Goal: Information Seeking & Learning: Learn about a topic

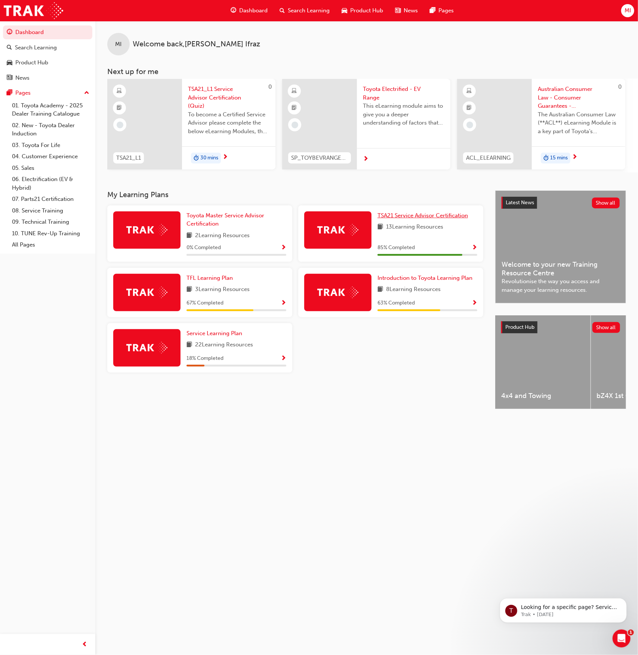
click at [439, 218] on span "TSA21 Service Advisor Certification" at bounding box center [423, 215] width 90 height 7
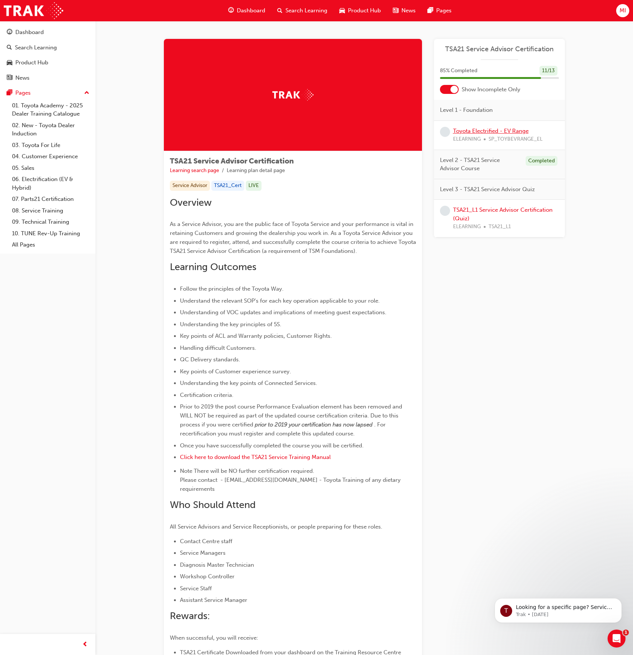
click at [500, 132] on link "Toyota Electrified - EV Range" at bounding box center [491, 131] width 76 height 7
click at [494, 208] on link "TSA21_L1 Service Advisor Certification (Quiz)" at bounding box center [502, 213] width 99 height 15
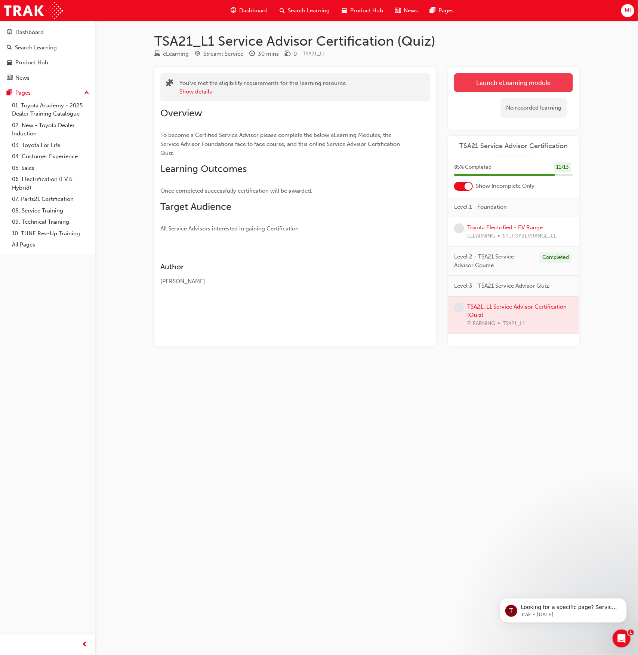
click at [481, 85] on link "Launch eLearning module" at bounding box center [513, 82] width 119 height 19
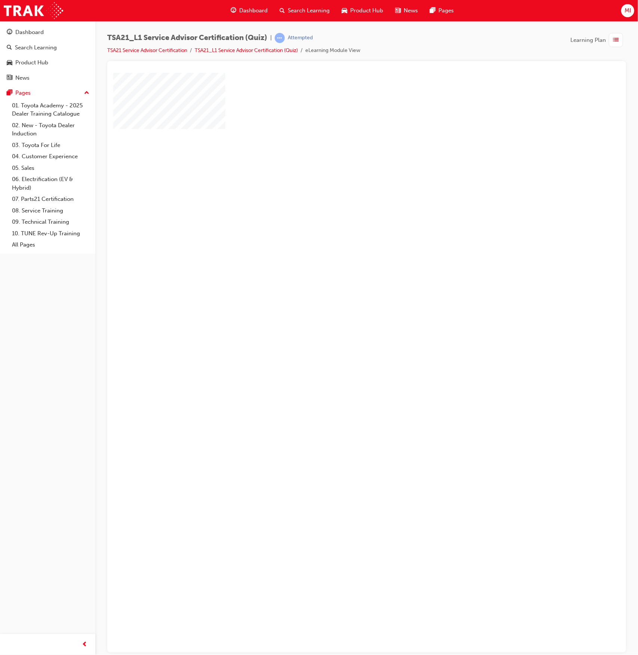
click at [345, 185] on div "play" at bounding box center [345, 185] width 0 height 0
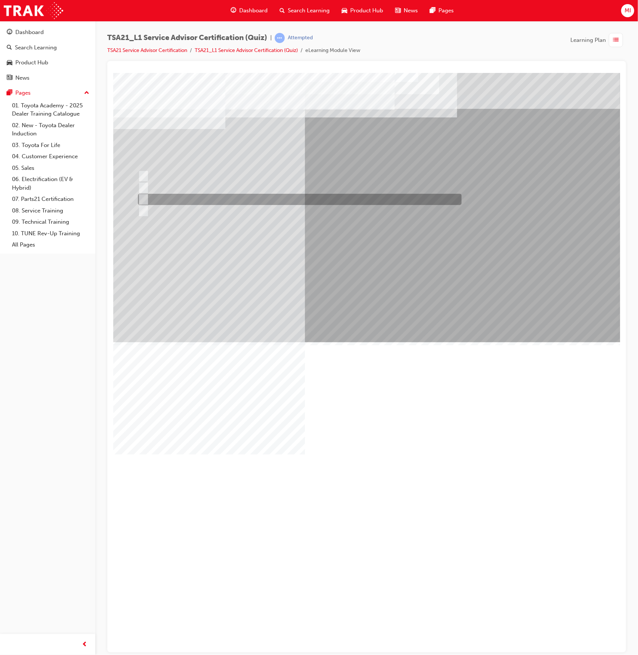
click at [287, 200] on div at bounding box center [298, 199] width 324 height 11
radio input "true"
click at [338, 202] on div at bounding box center [299, 199] width 326 height 11
radio input "true"
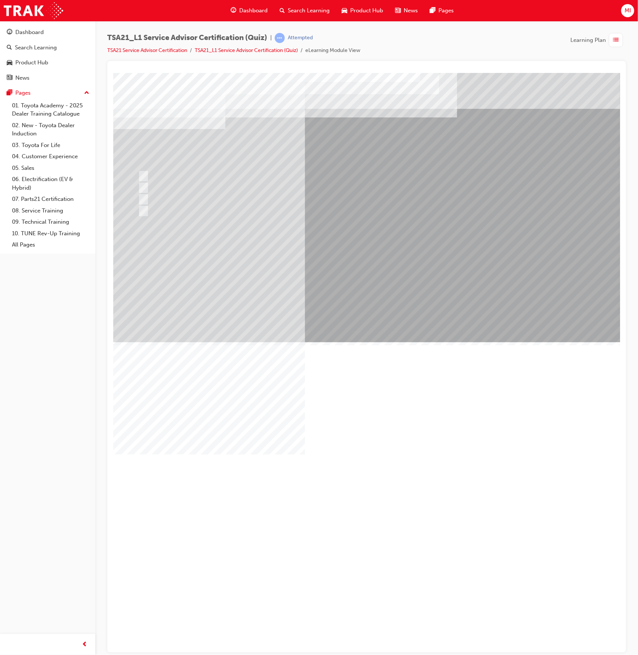
click at [224, 179] on div at bounding box center [298, 176] width 324 height 11
radio input "true"
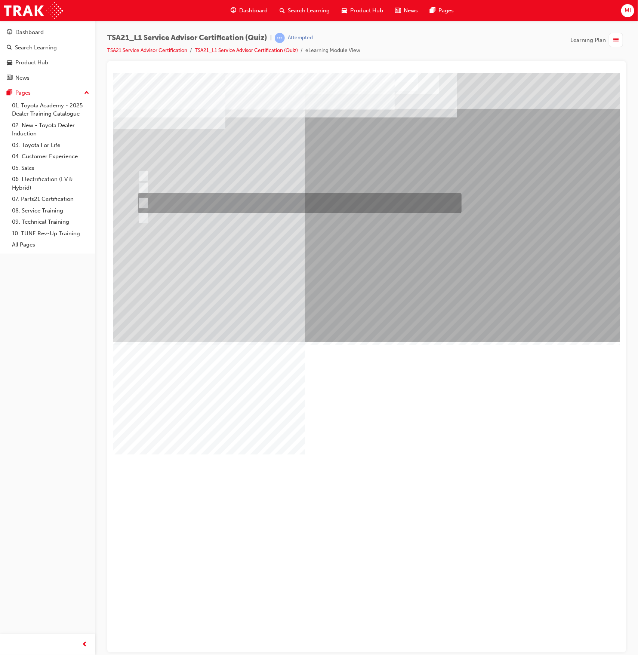
click at [274, 200] on div at bounding box center [298, 203] width 324 height 20
radio input "true"
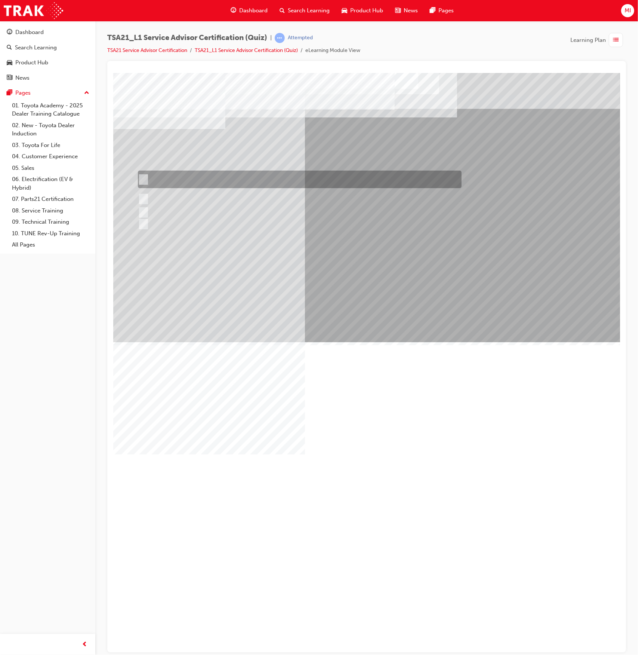
click at [140, 176] on input "If the concern is handled well in the initial stages the Guest is most likely t…" at bounding box center [142, 179] width 8 height 8
radio input "true"
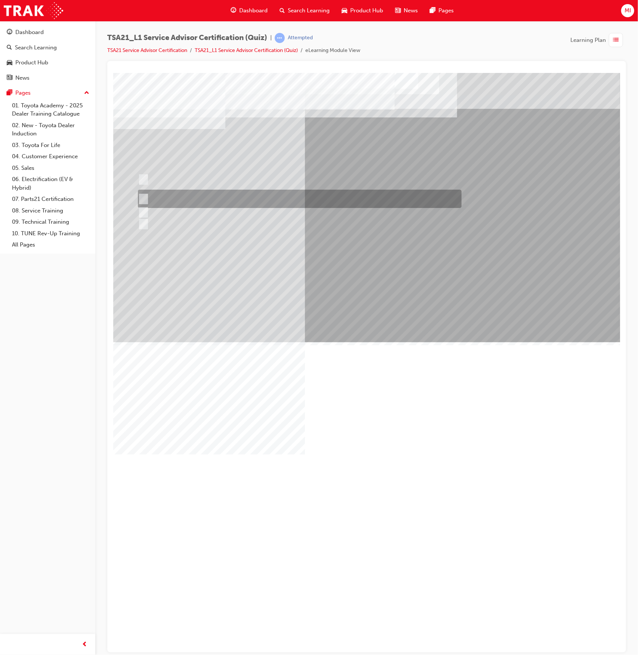
click at [142, 195] on input "Guests who have problems resolved under warranty are more likely to be loyal to…" at bounding box center [142, 199] width 8 height 8
radio input "true"
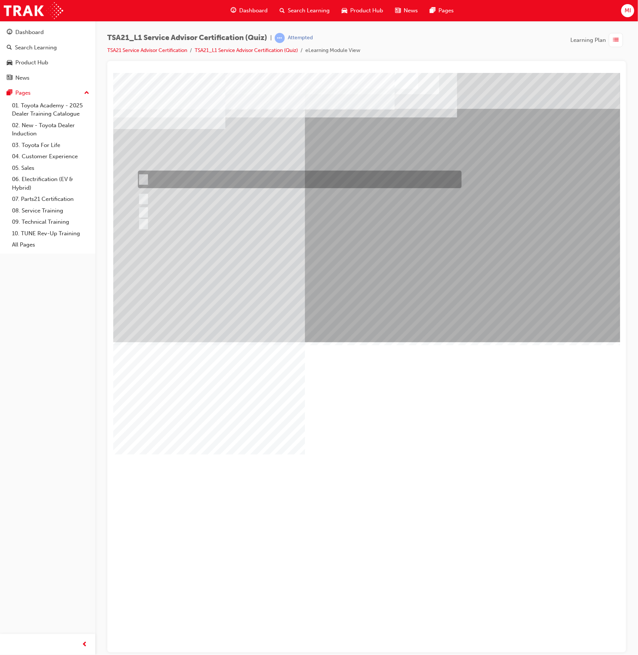
click at [142, 179] on input "If the concern is handled well in the initial stages the Guest is most likely t…" at bounding box center [142, 179] width 8 height 8
radio input "true"
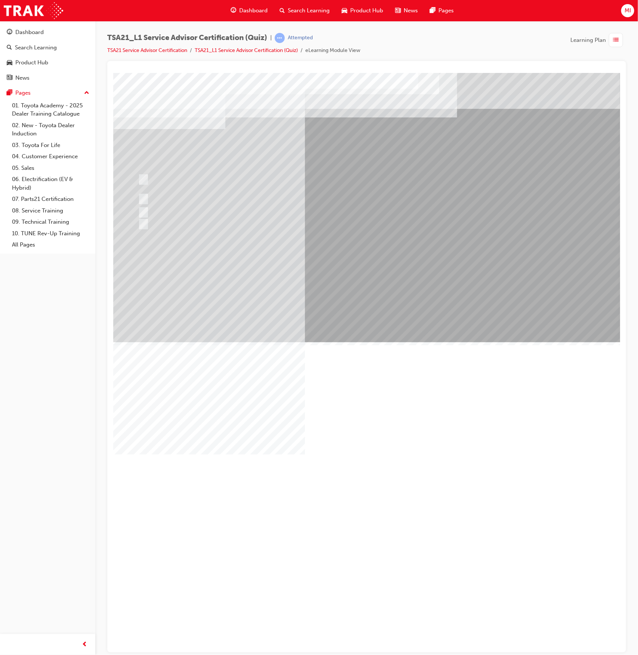
click at [164, 197] on div at bounding box center [298, 199] width 324 height 11
radio input "true"
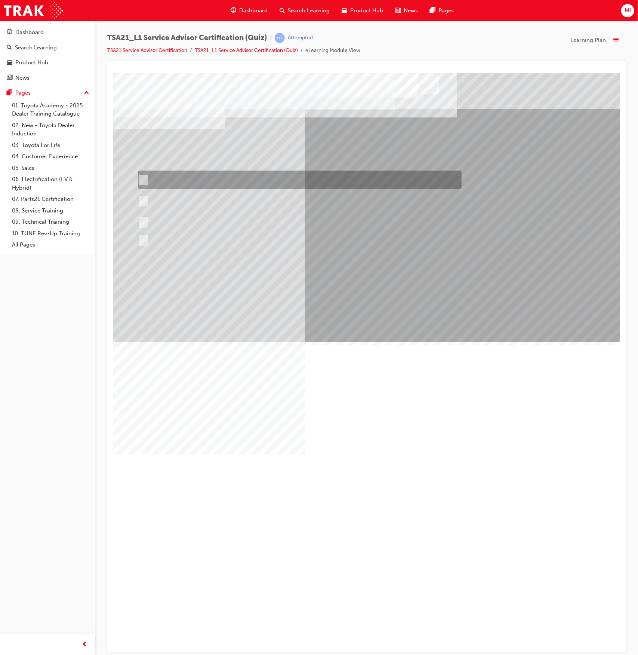
click at [271, 181] on div at bounding box center [298, 180] width 324 height 18
radio input "true"
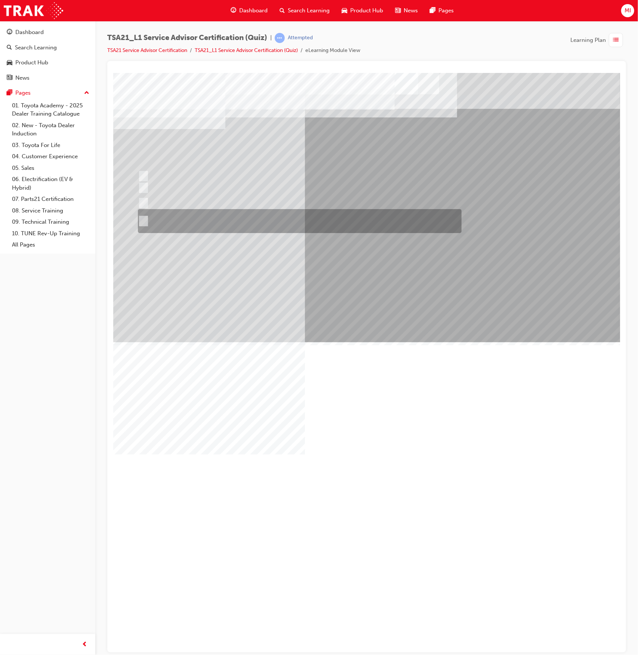
click at [296, 217] on div at bounding box center [298, 221] width 324 height 24
radio input "true"
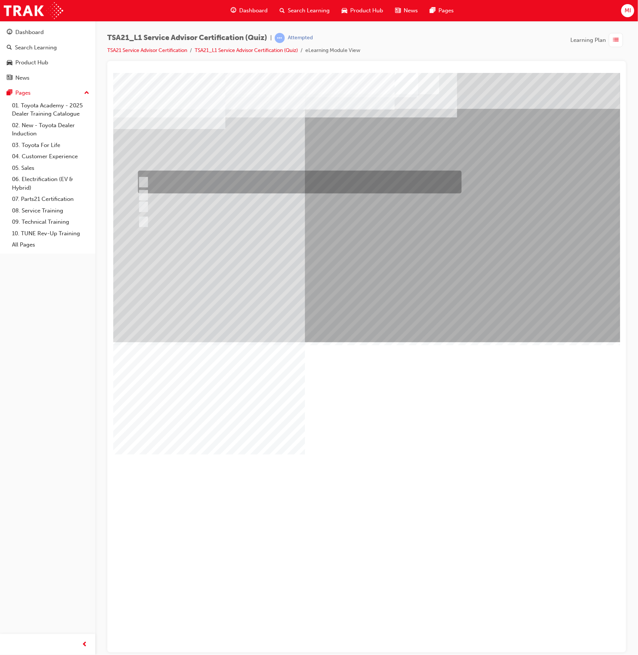
click at [284, 176] on div at bounding box center [298, 182] width 324 height 23
radio input "true"
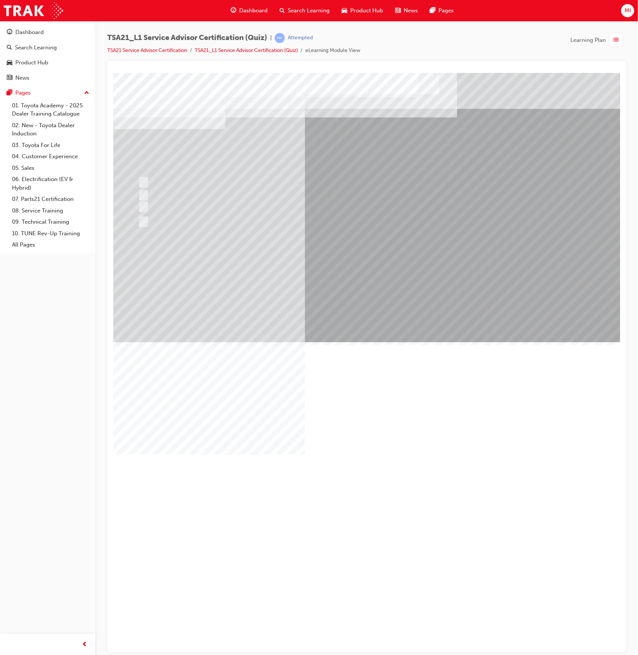
click at [242, 196] on div at bounding box center [298, 199] width 324 height 11
radio input "true"
click at [255, 211] on div at bounding box center [298, 210] width 324 height 11
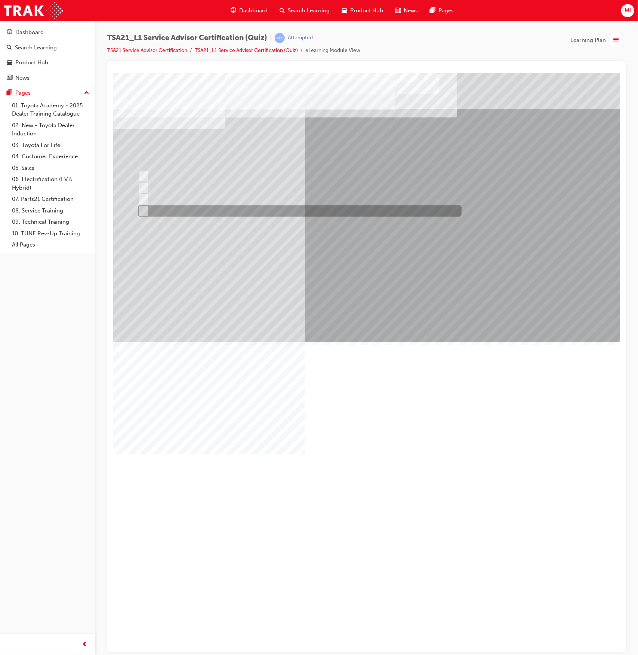
radio input "true"
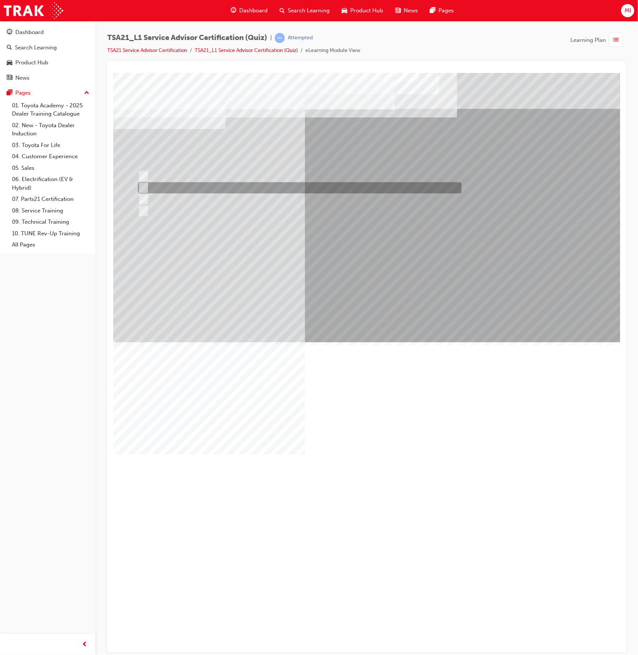
click at [143, 187] on input "By using reflecting statements, such as: “yes...Ok...I understand...please cont…" at bounding box center [142, 188] width 8 height 8
radio input "true"
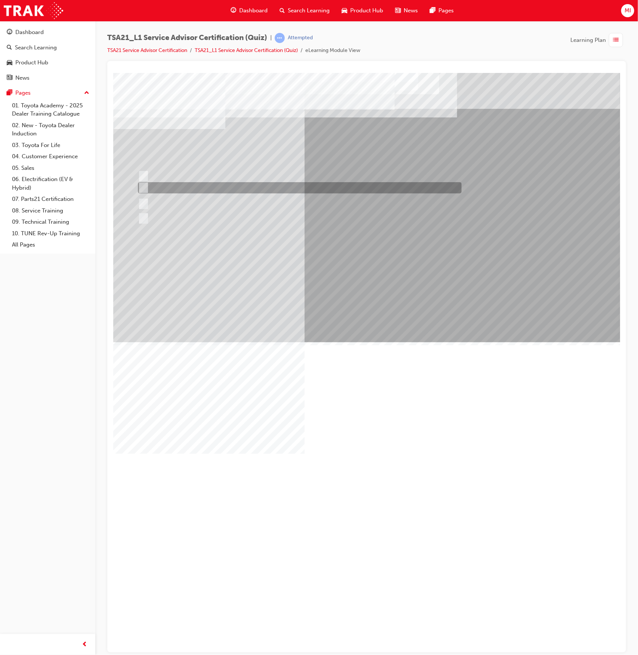
click at [429, 185] on div at bounding box center [298, 187] width 324 height 11
radio input "true"
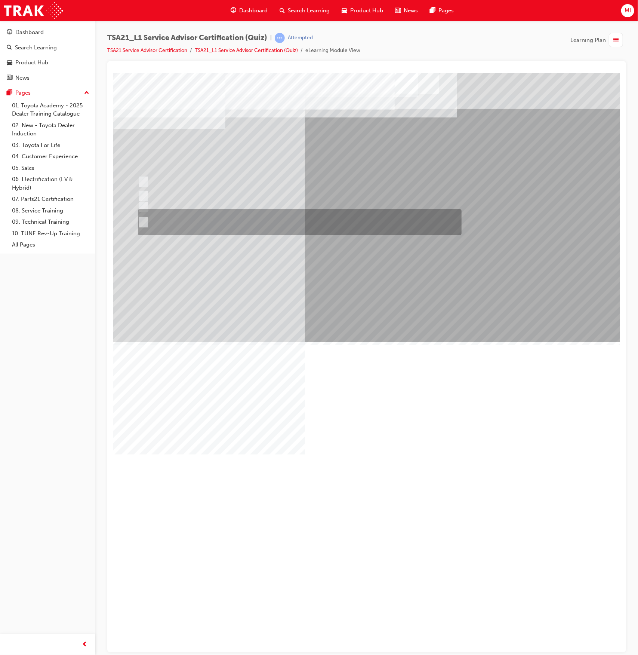
click at [272, 218] on div at bounding box center [298, 222] width 324 height 26
radio input "true"
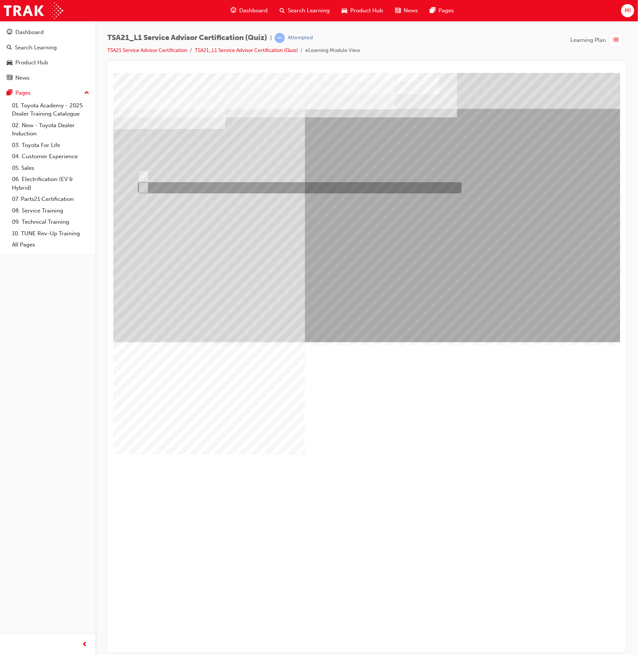
click at [146, 186] on div at bounding box center [298, 187] width 324 height 11
radio input "true"
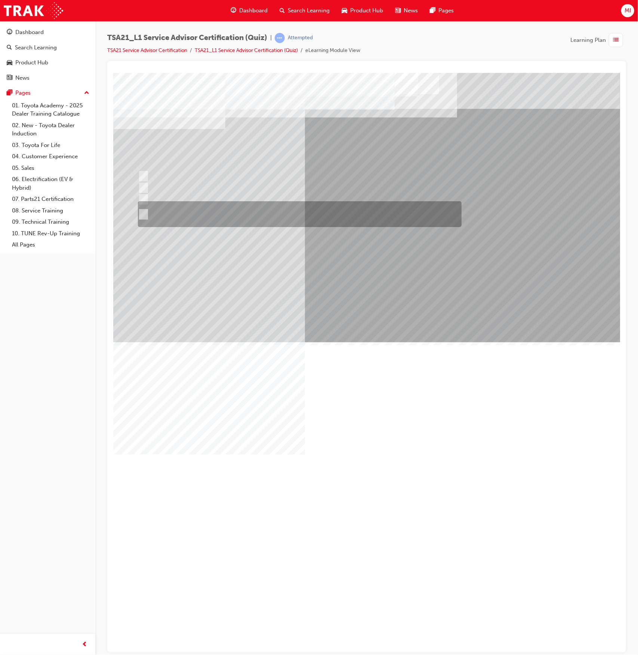
click at [142, 212] on input "An easy to understand explanation of the work done, the total costs and being \…" at bounding box center [142, 214] width 8 height 8
radio input "true"
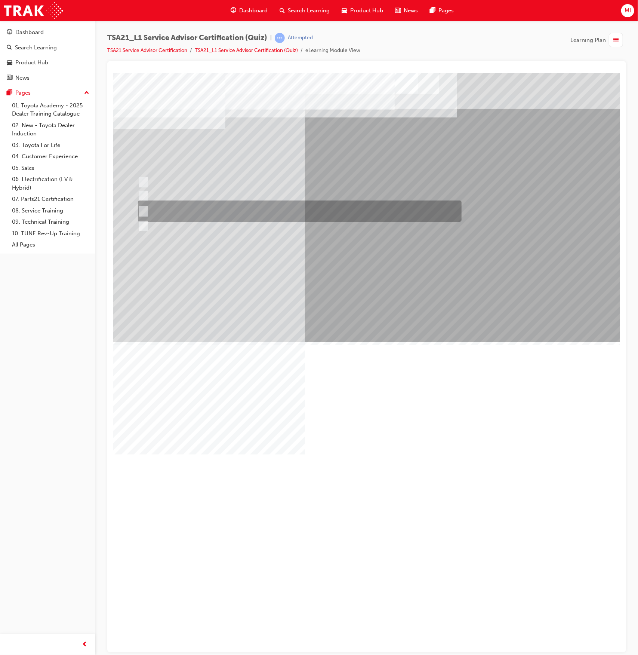
click at [215, 206] on div at bounding box center [298, 210] width 324 height 21
radio input "true"
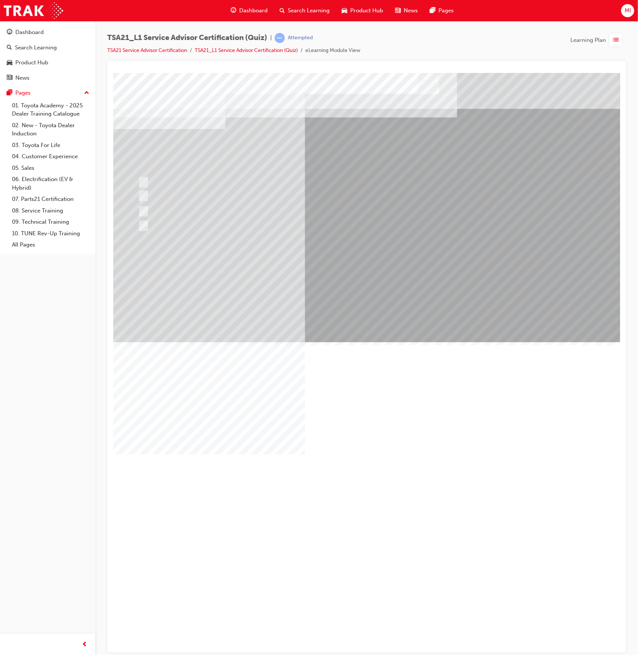
click at [298, 178] on div at bounding box center [298, 176] width 324 height 11
radio input "true"
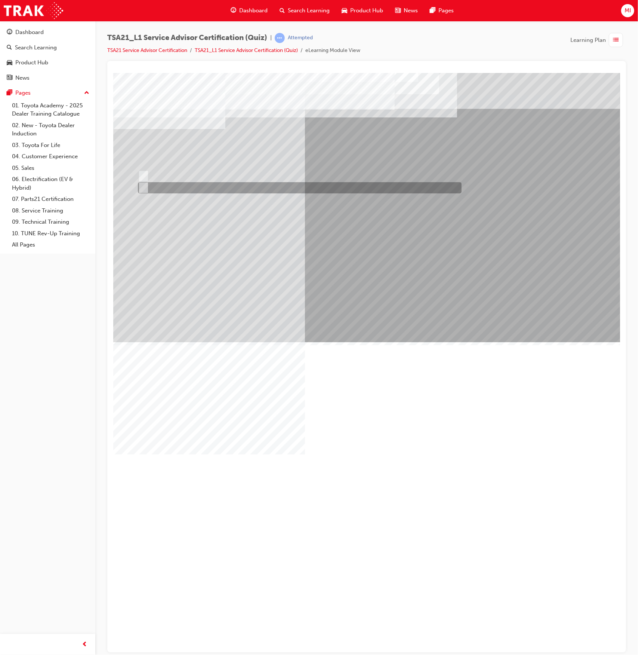
click at [150, 185] on div at bounding box center [298, 187] width 324 height 11
radio input "true"
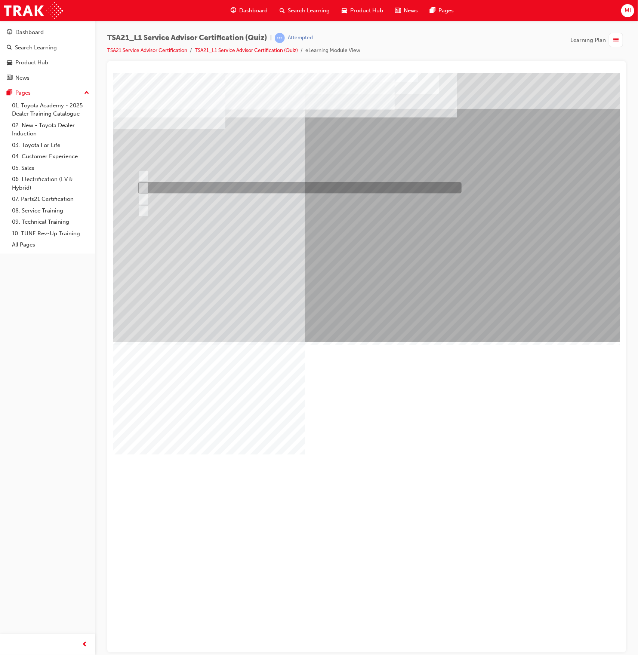
click at [246, 184] on div at bounding box center [298, 187] width 324 height 11
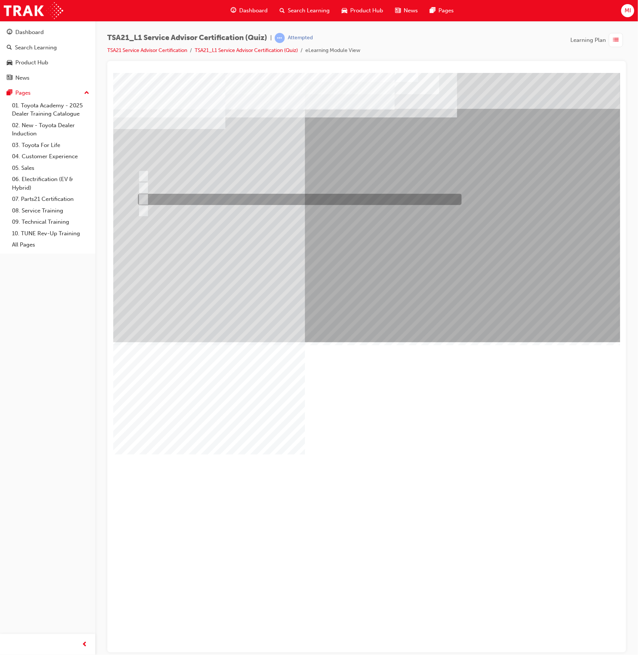
click at [228, 201] on div at bounding box center [298, 199] width 324 height 11
radio input "false"
radio input "true"
click at [147, 197] on div at bounding box center [298, 199] width 324 height 11
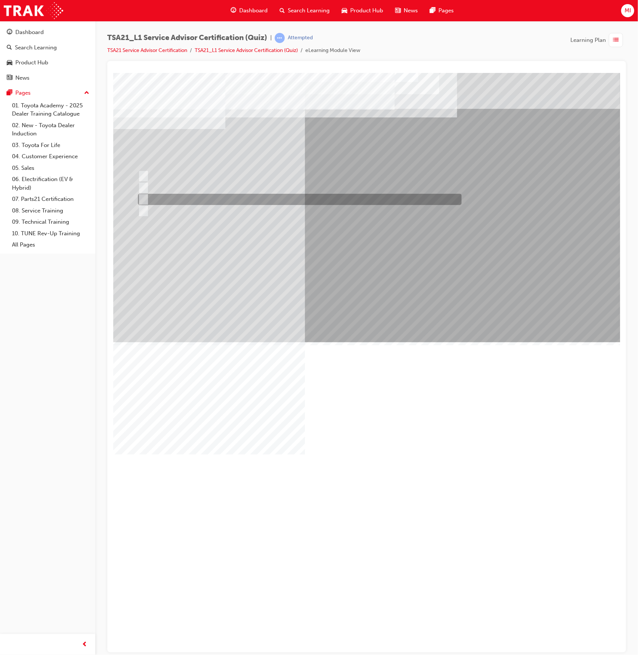
radio input "true"
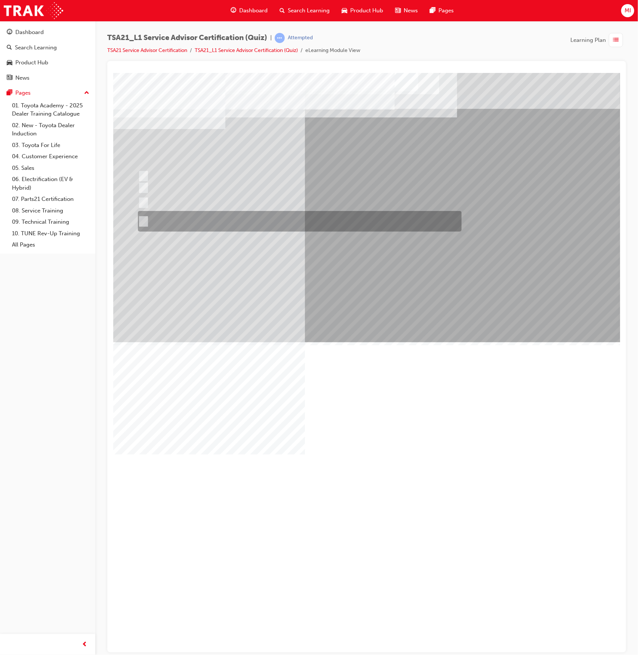
click at [282, 222] on div at bounding box center [298, 221] width 324 height 21
radio input "true"
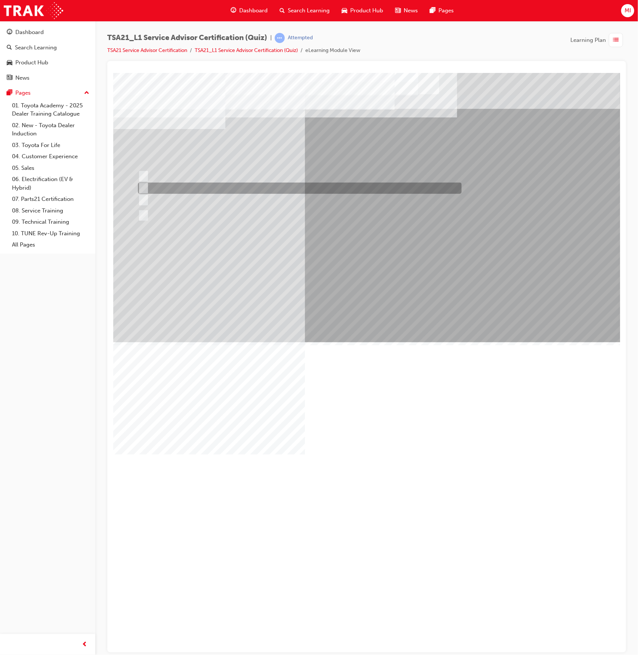
click at [272, 191] on div at bounding box center [298, 187] width 324 height 11
radio input "true"
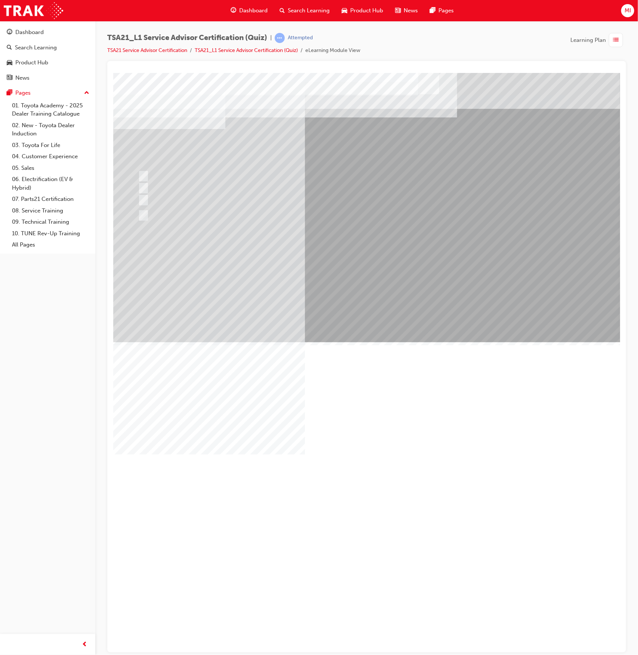
click at [281, 227] on div at bounding box center [298, 225] width 324 height 11
radio input "true"
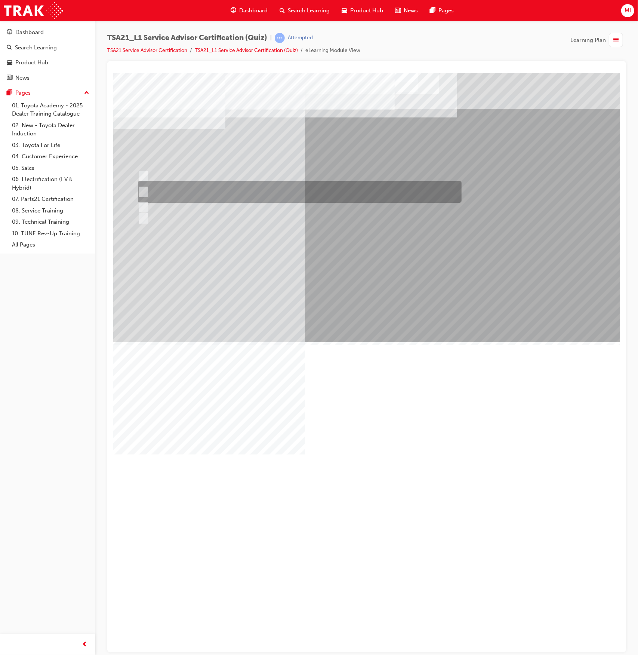
click at [356, 190] on div at bounding box center [298, 192] width 324 height 22
radio input "true"
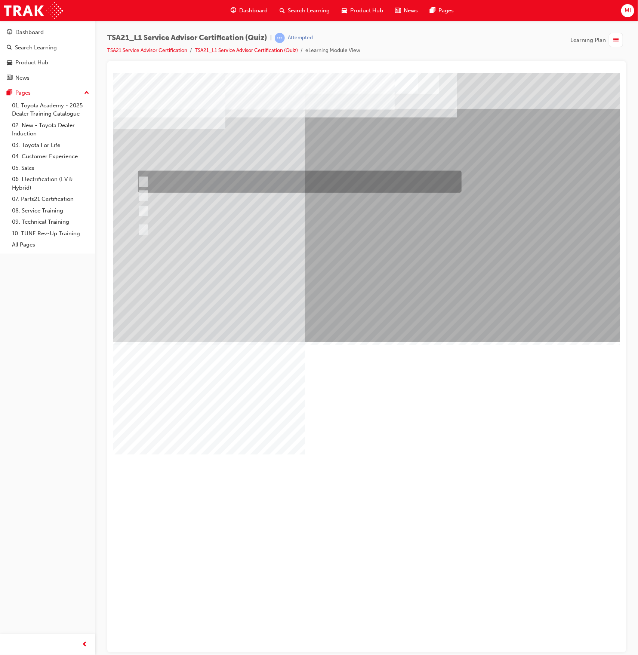
click at [255, 178] on div at bounding box center [298, 182] width 324 height 22
radio input "true"
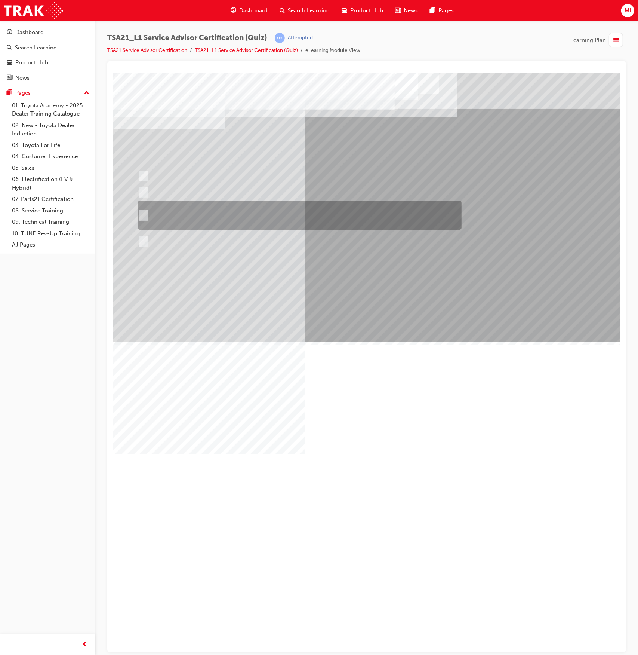
click at [280, 215] on div at bounding box center [298, 215] width 324 height 29
radio input "true"
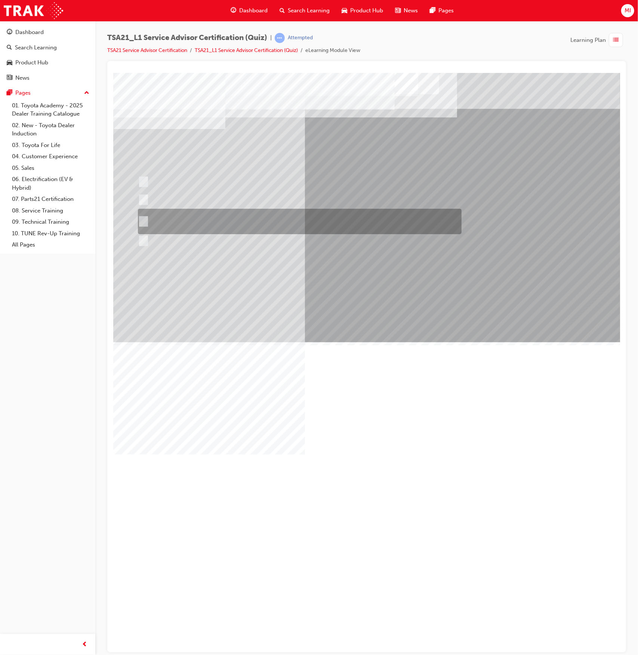
click at [288, 219] on div at bounding box center [298, 221] width 324 height 25
radio input "true"
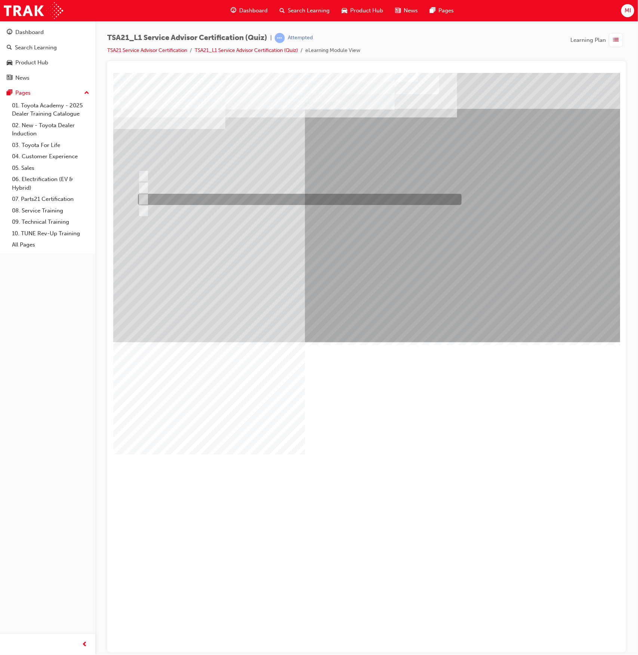
click at [240, 199] on div at bounding box center [298, 199] width 324 height 11
radio input "true"
click at [270, 197] on div at bounding box center [299, 199] width 326 height 11
radio input "true"
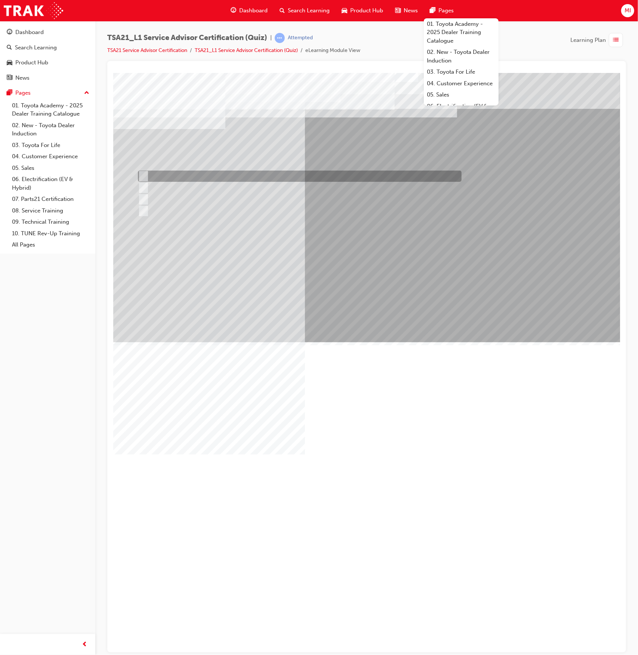
click at [238, 175] on div at bounding box center [298, 176] width 324 height 11
radio input "true"
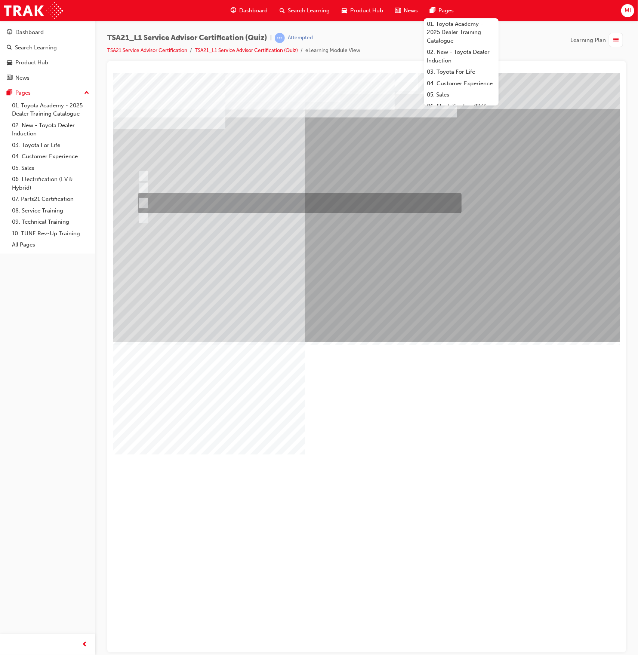
click at [217, 199] on div at bounding box center [298, 203] width 324 height 20
radio input "true"
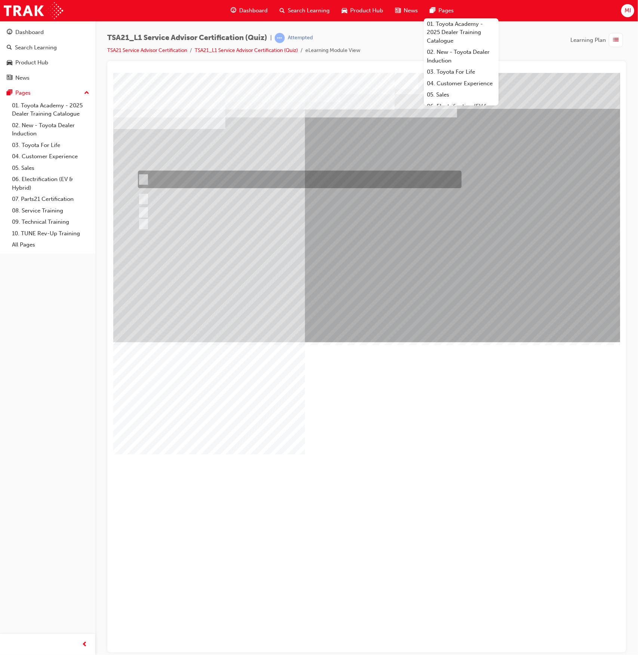
click at [221, 185] on div at bounding box center [298, 180] width 324 height 18
radio input "true"
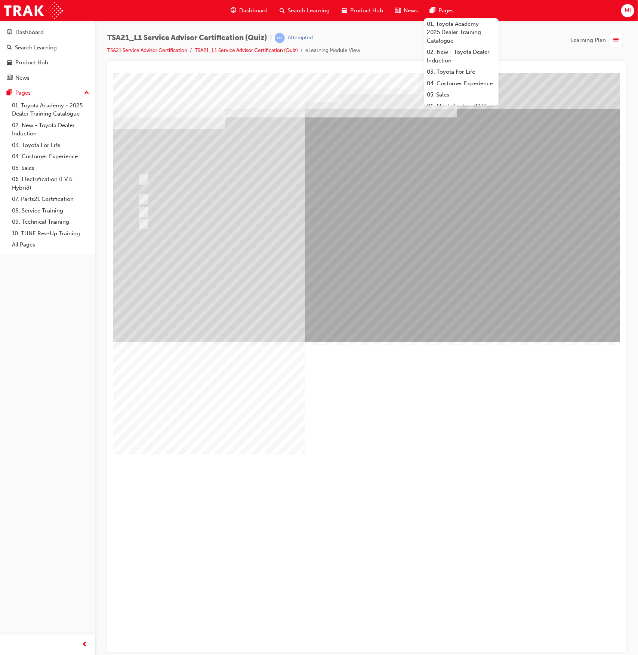
click at [191, 199] on div at bounding box center [298, 199] width 324 height 11
radio input "true"
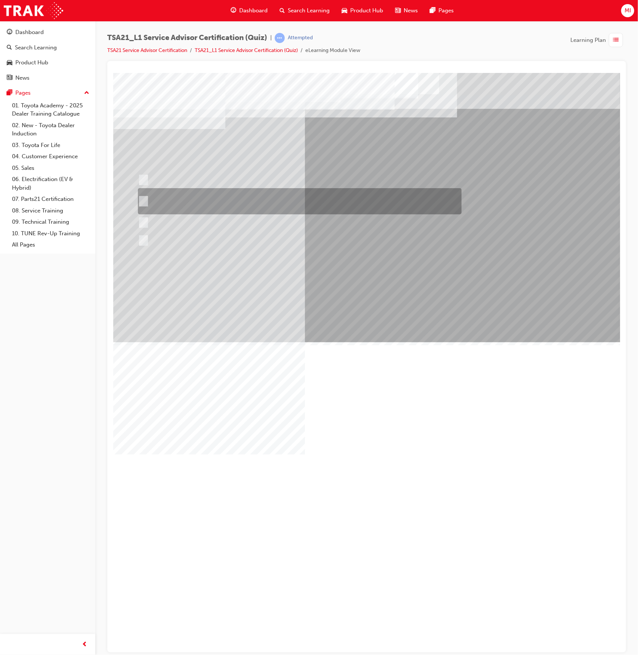
click at [177, 198] on div at bounding box center [298, 201] width 324 height 26
radio input "true"
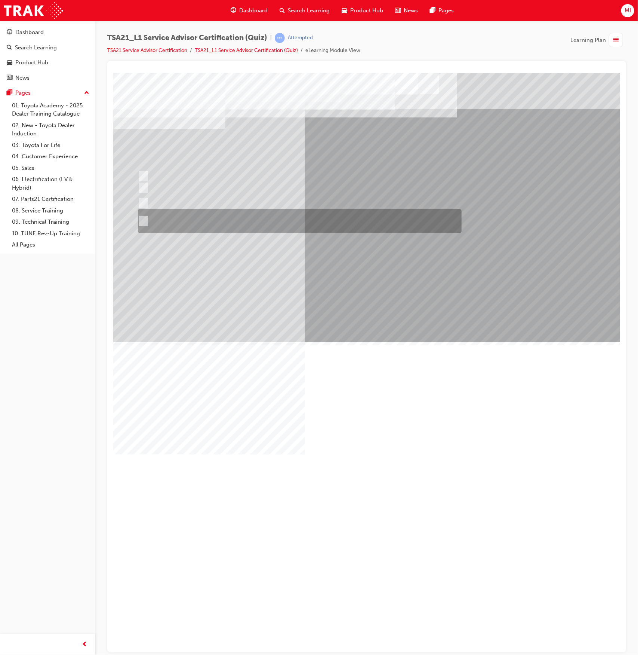
click at [218, 215] on div at bounding box center [298, 221] width 324 height 24
radio input "true"
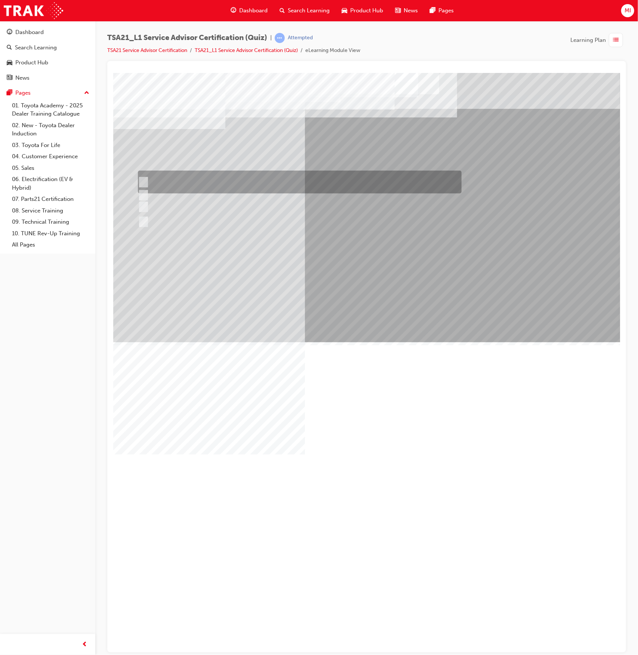
click at [234, 178] on div at bounding box center [298, 182] width 324 height 23
radio input "true"
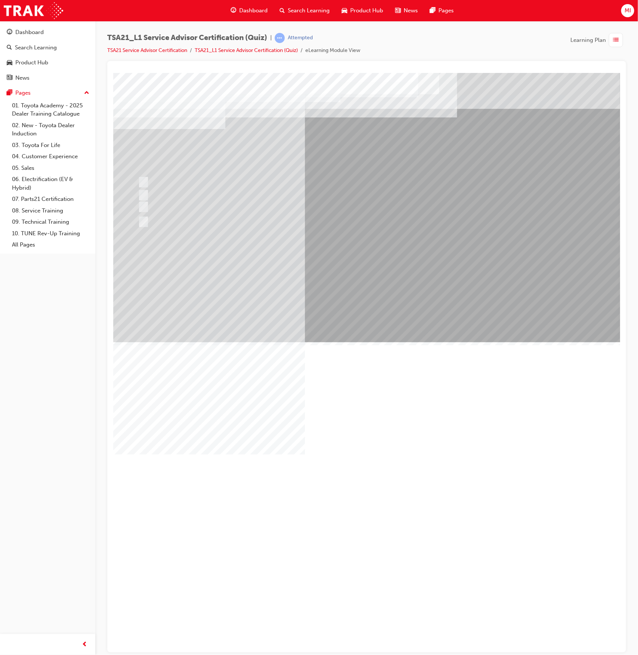
click at [252, 197] on div at bounding box center [298, 199] width 324 height 11
radio input "true"
click at [221, 211] on div at bounding box center [298, 210] width 324 height 11
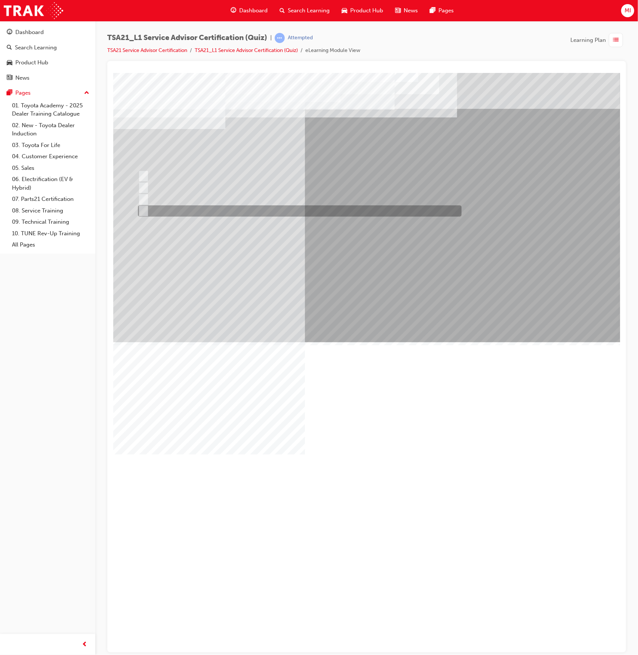
radio input "true"
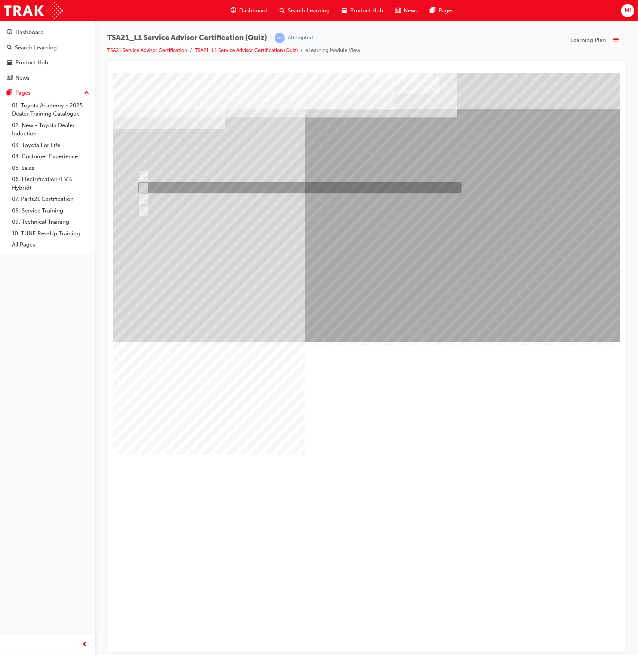
click at [375, 189] on div at bounding box center [298, 187] width 324 height 11
radio input "true"
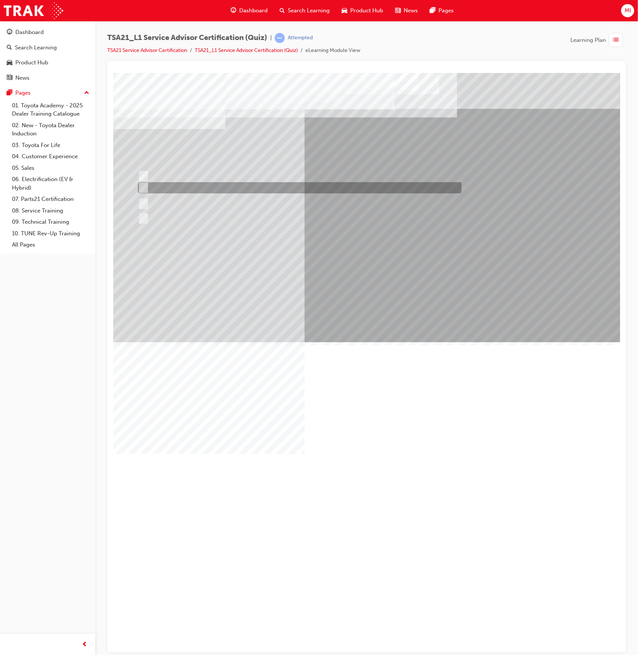
click at [348, 188] on div at bounding box center [298, 187] width 324 height 11
radio input "true"
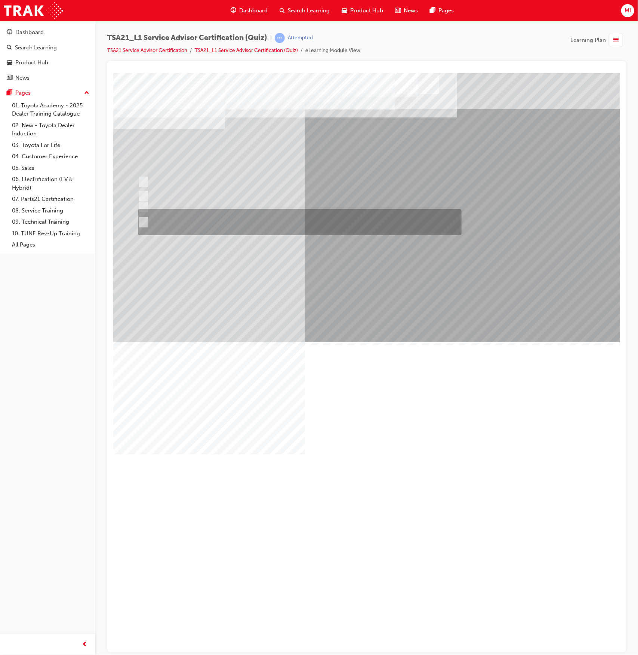
click at [255, 215] on div at bounding box center [298, 222] width 324 height 26
radio input "true"
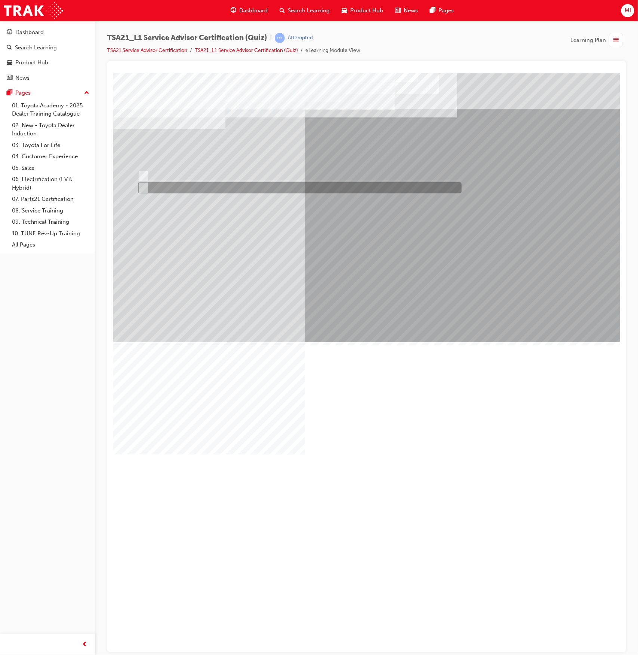
click at [157, 187] on div at bounding box center [298, 187] width 324 height 11
radio input "true"
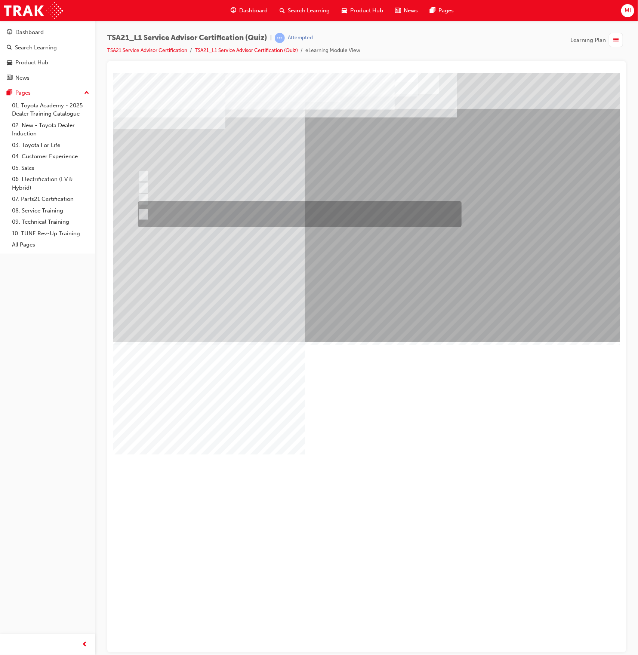
click at [252, 205] on div at bounding box center [298, 214] width 324 height 26
radio input "true"
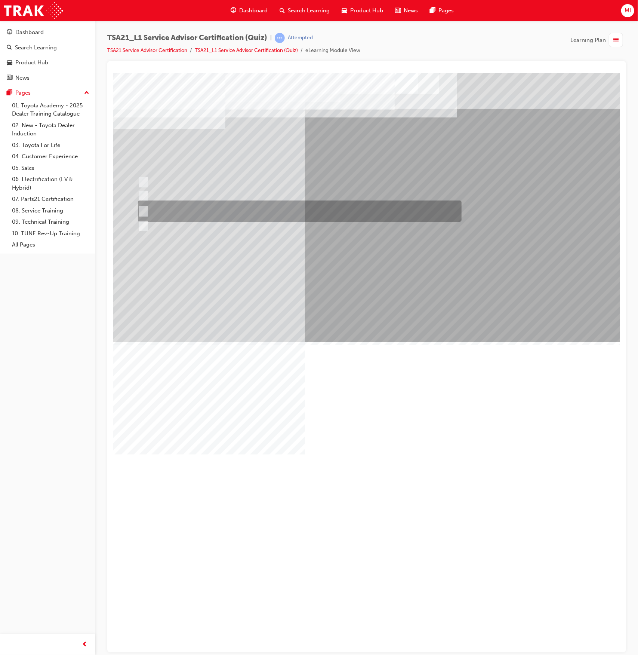
click at [296, 212] on div at bounding box center [298, 210] width 324 height 21
radio input "true"
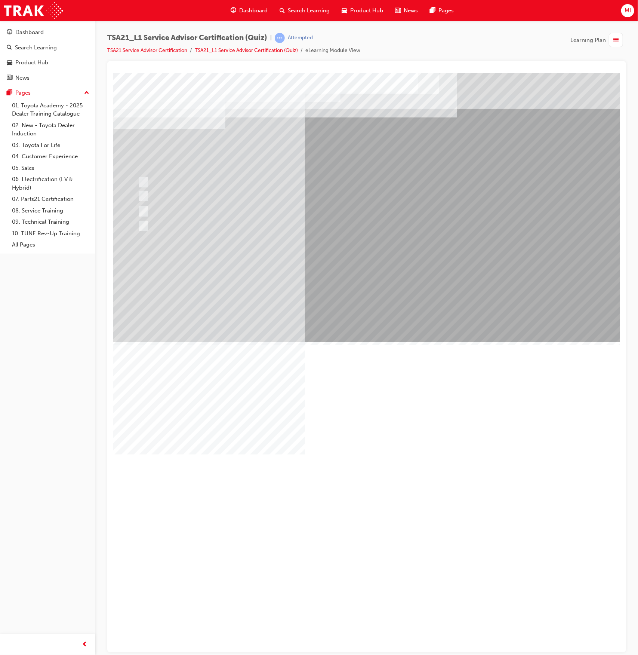
click at [270, 178] on div at bounding box center [298, 176] width 324 height 11
radio input "true"
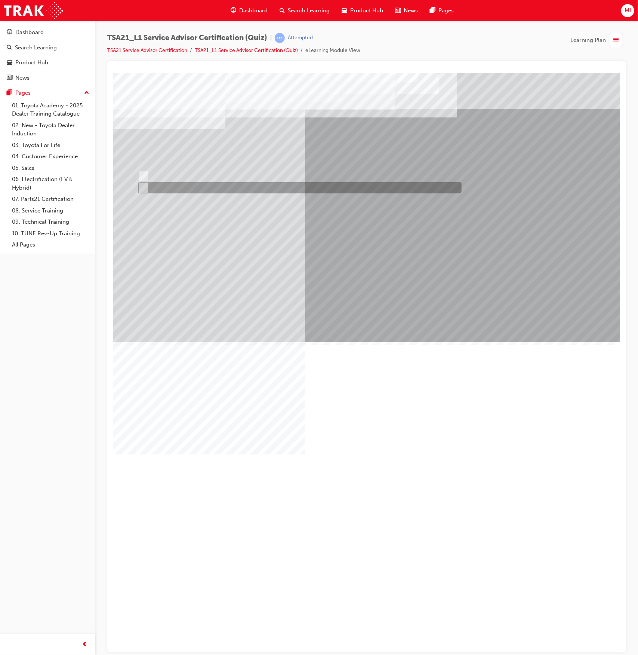
click at [154, 187] on div at bounding box center [298, 187] width 324 height 11
radio input "true"
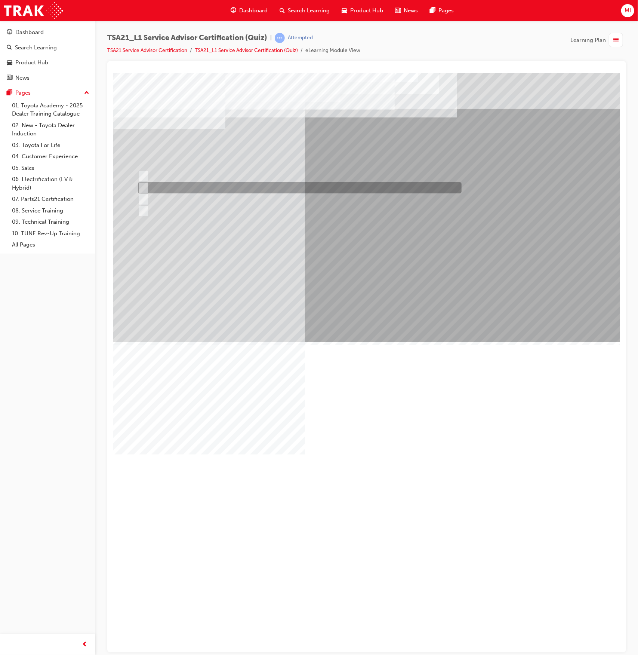
click at [245, 185] on div at bounding box center [298, 187] width 324 height 11
radio input "true"
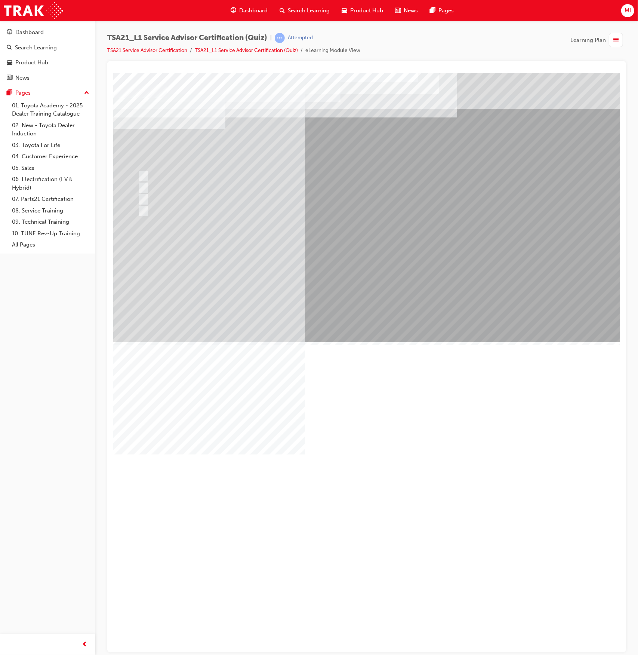
click at [301, 202] on div at bounding box center [298, 199] width 324 height 11
radio input "true"
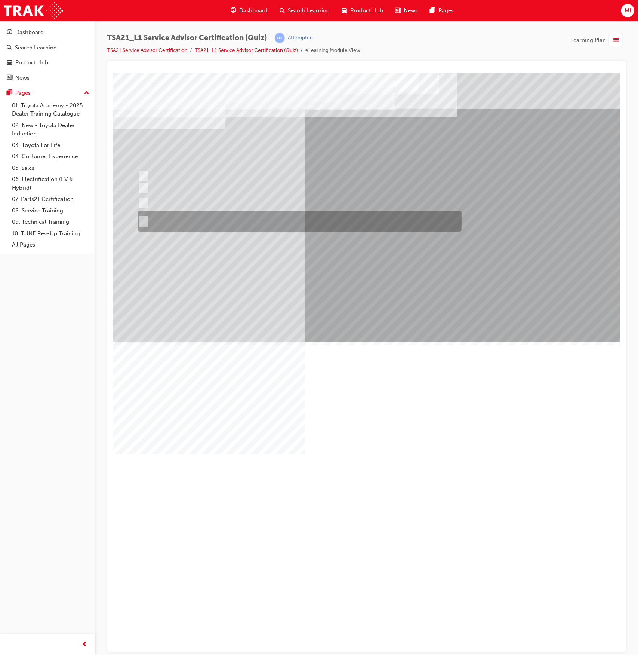
click at [239, 217] on div at bounding box center [298, 221] width 324 height 21
radio input "true"
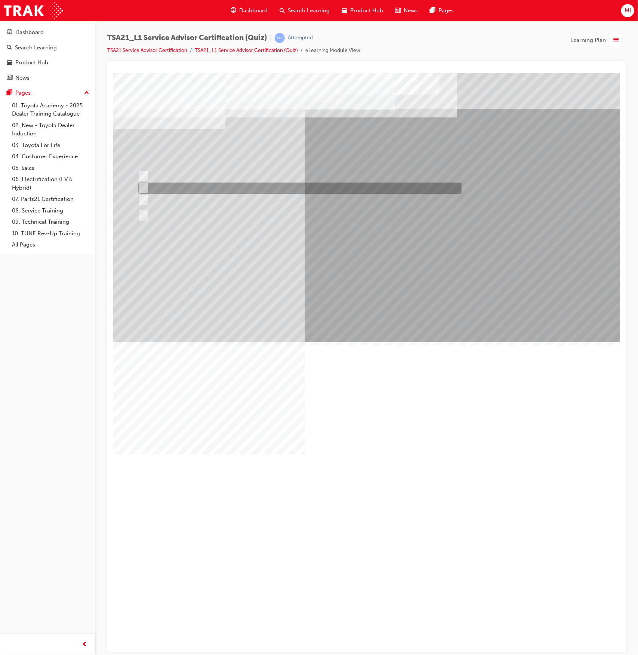
click at [258, 188] on div at bounding box center [298, 187] width 324 height 11
radio input "true"
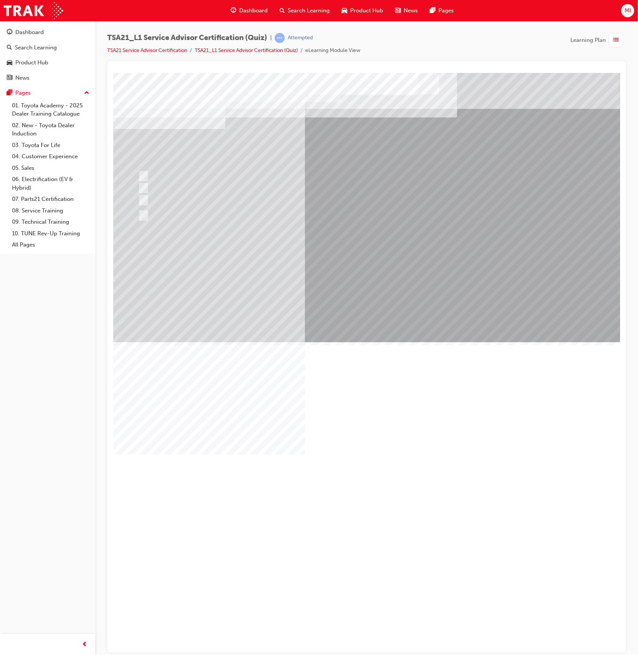
click at [239, 224] on div at bounding box center [298, 225] width 324 height 11
radio input "true"
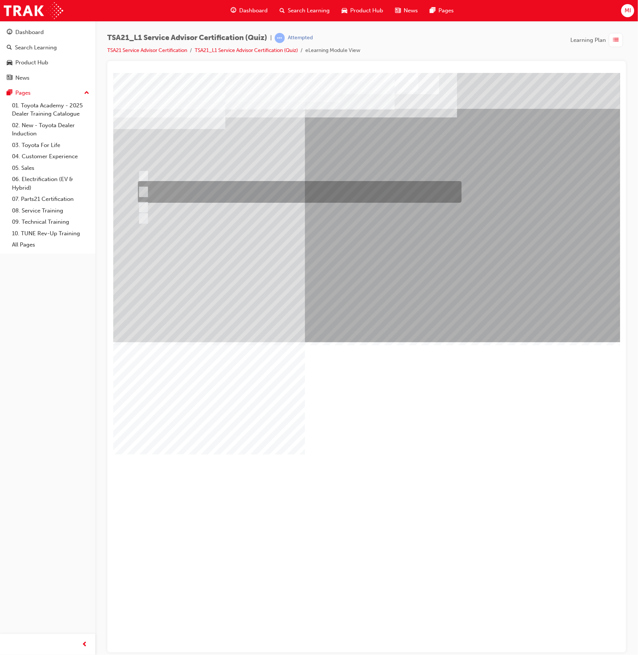
click at [208, 195] on div at bounding box center [298, 192] width 324 height 22
radio input "true"
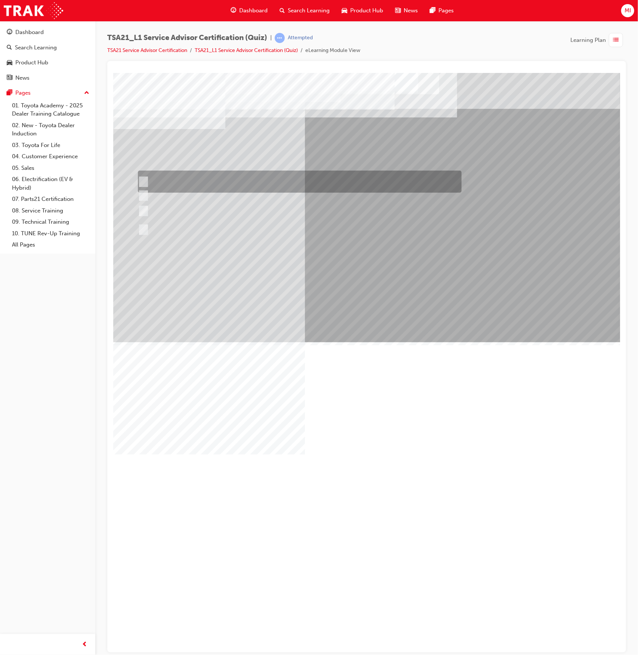
click at [277, 185] on div at bounding box center [298, 182] width 324 height 22
radio input "true"
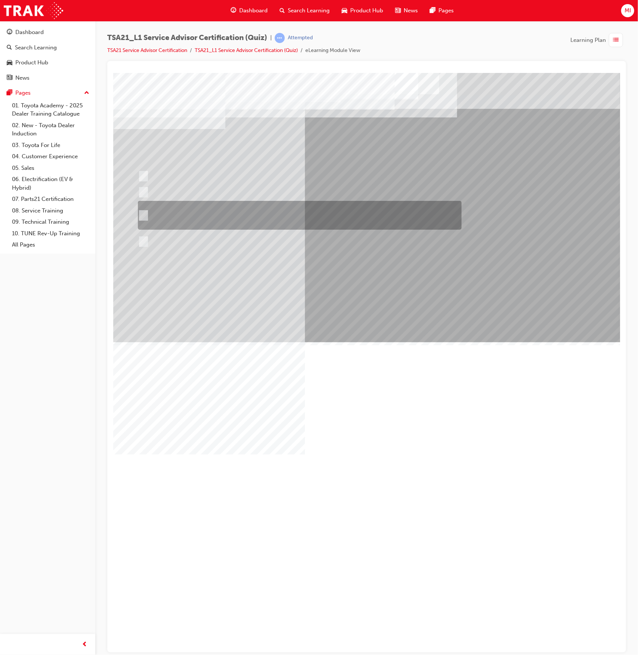
click at [307, 213] on div at bounding box center [298, 215] width 324 height 29
radio input "true"
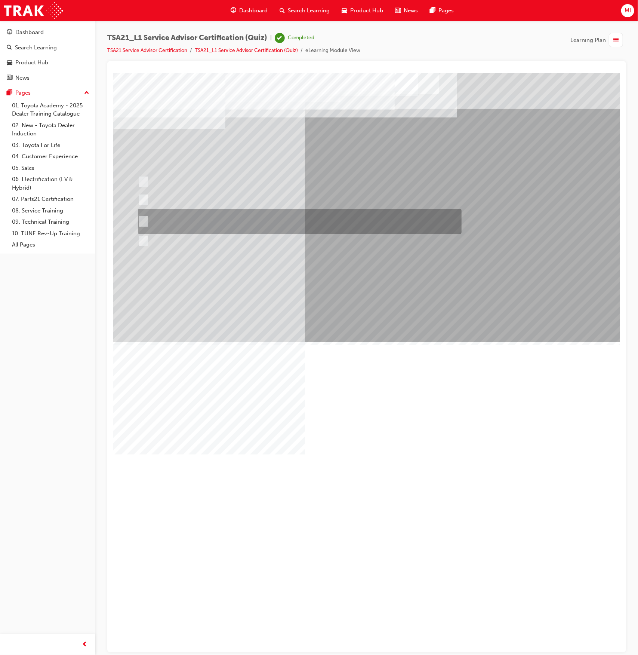
click at [286, 218] on div at bounding box center [298, 221] width 324 height 25
radio input "true"
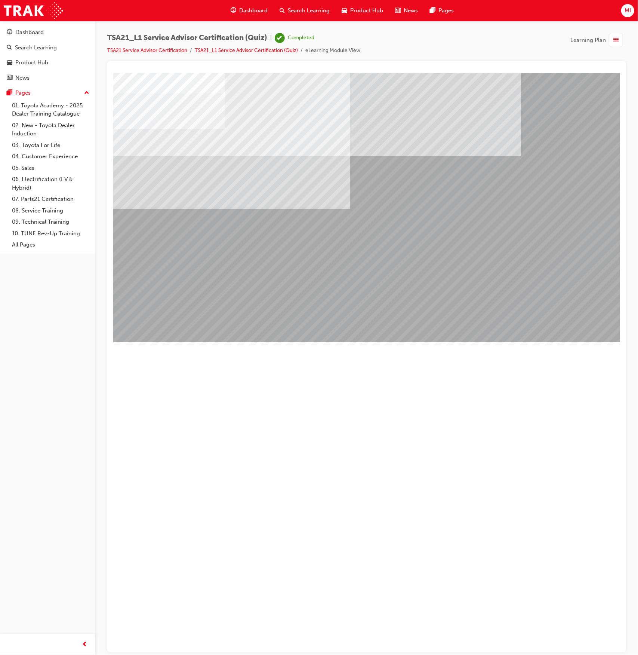
click at [467, 614] on div "Thank you for your participation" at bounding box center [317, 655] width 408 height 83
click at [40, 36] on div "Dashboard" at bounding box center [29, 32] width 28 height 9
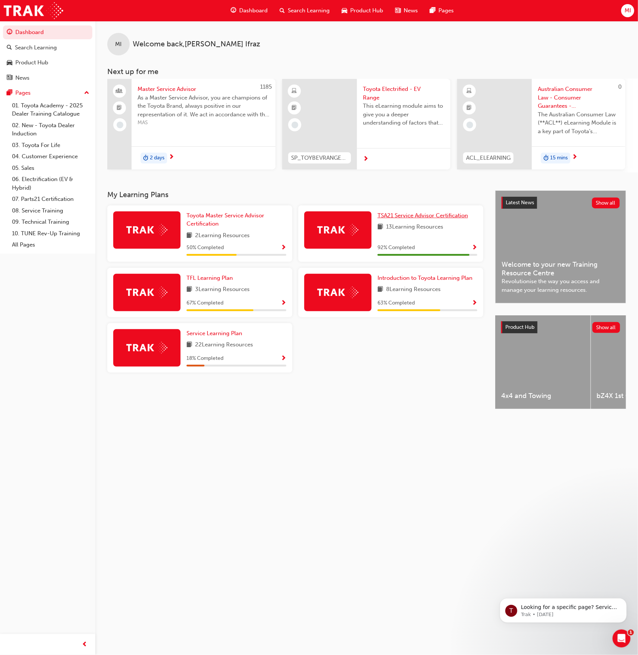
click at [458, 219] on span "TSA21 Service Advisor Certification" at bounding box center [423, 215] width 90 height 7
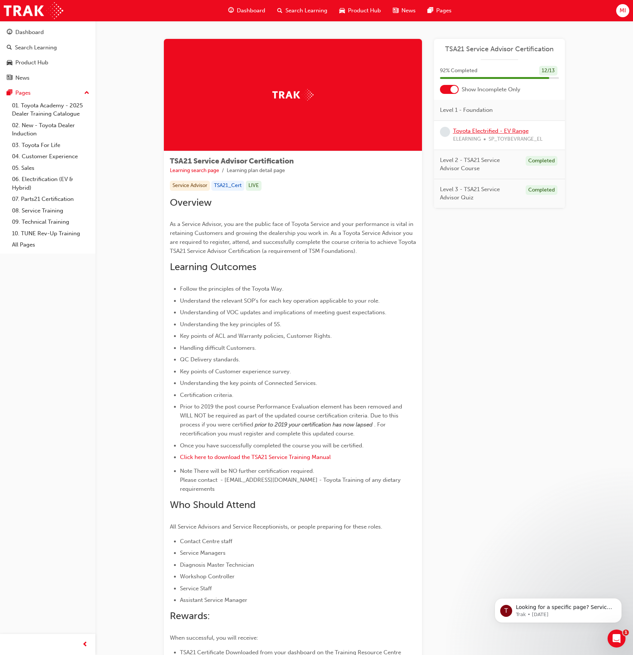
click at [460, 130] on link "Toyota Electrified - EV Range" at bounding box center [491, 131] width 76 height 7
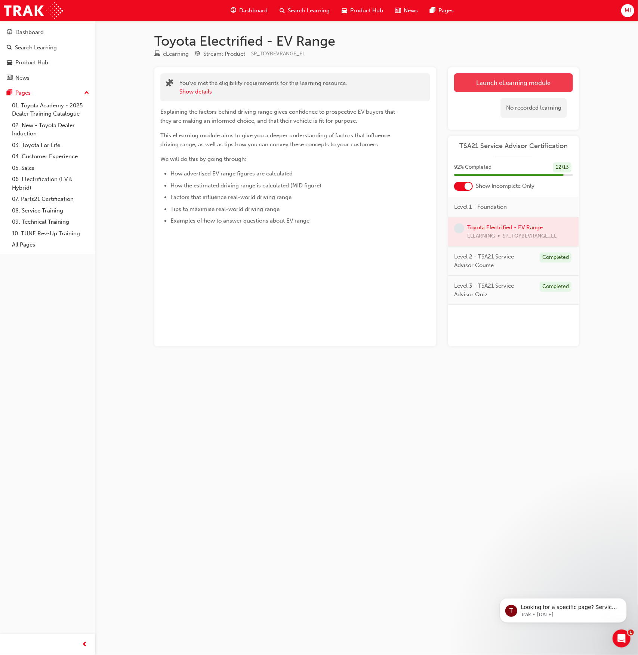
click at [514, 84] on link "Launch eLearning module" at bounding box center [513, 82] width 119 height 19
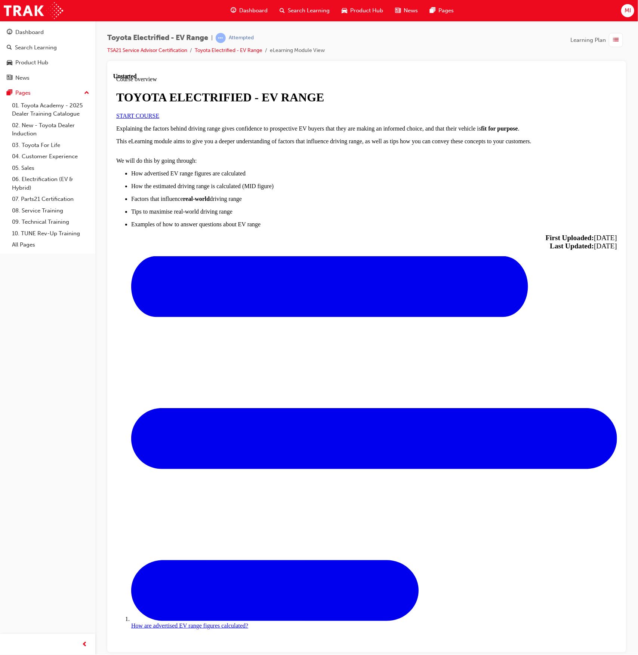
click at [159, 119] on link "START COURSE" at bounding box center [137, 115] width 43 height 6
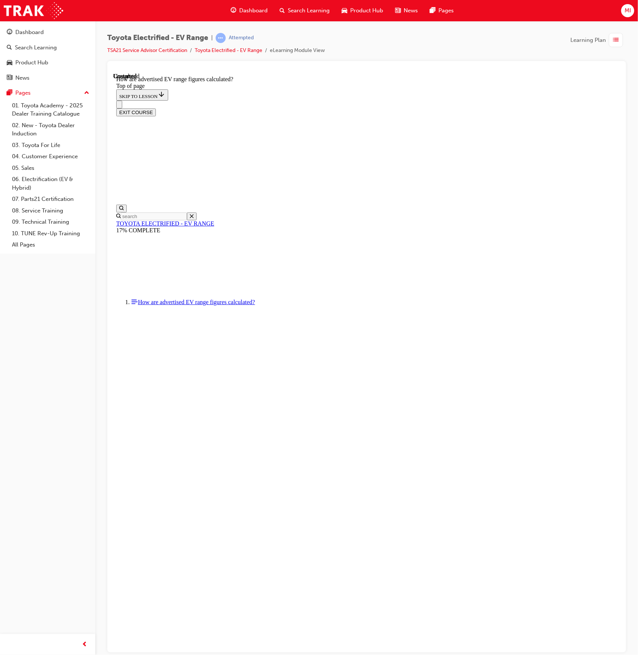
scroll to position [85, 0]
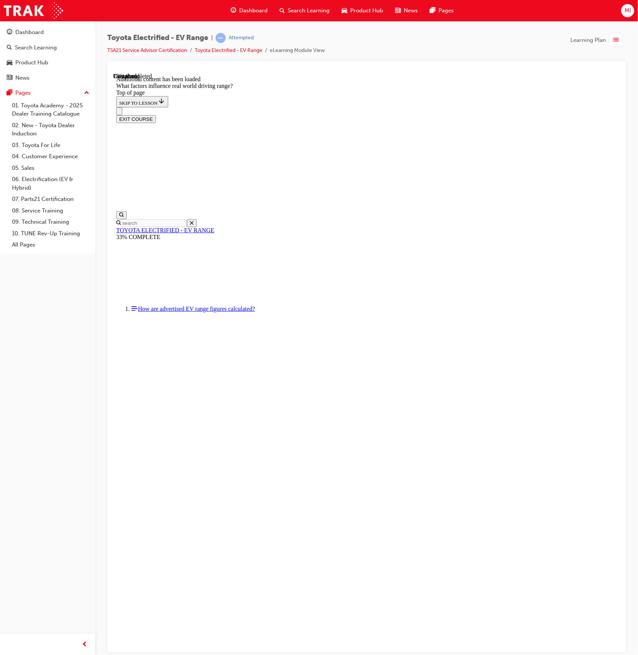
scroll to position [698, 0]
drag, startPoint x: 418, startPoint y: 430, endPoint x: 420, endPoint y: 461, distance: 30.7
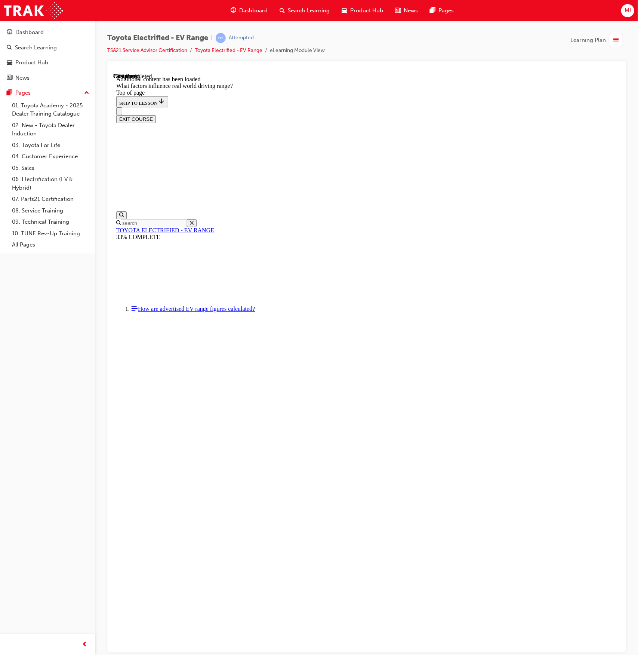
drag, startPoint x: 422, startPoint y: 407, endPoint x: 507, endPoint y: 506, distance: 130.2
drag, startPoint x: 426, startPoint y: 408, endPoint x: 341, endPoint y: 501, distance: 125.7
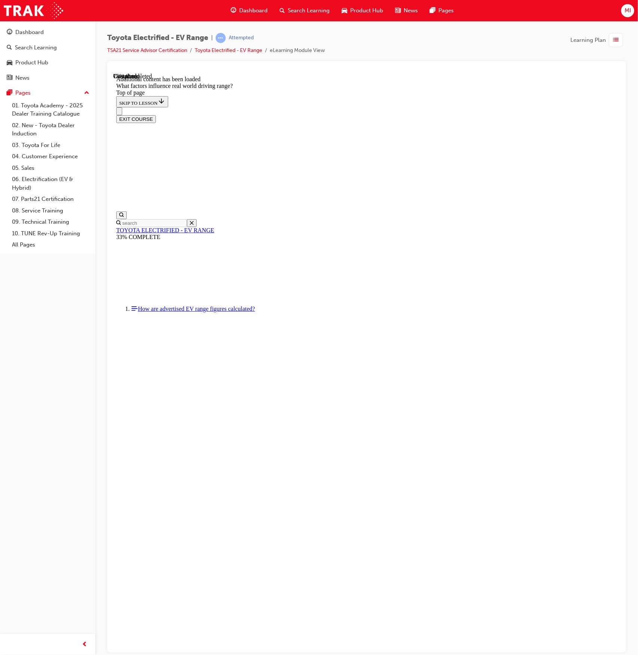
drag, startPoint x: 400, startPoint y: 415, endPoint x: 305, endPoint y: 518, distance: 140.3
drag, startPoint x: 431, startPoint y: 384, endPoint x: 518, endPoint y: 480, distance: 129.7
drag, startPoint x: 421, startPoint y: 418, endPoint x: 520, endPoint y: 510, distance: 134.9
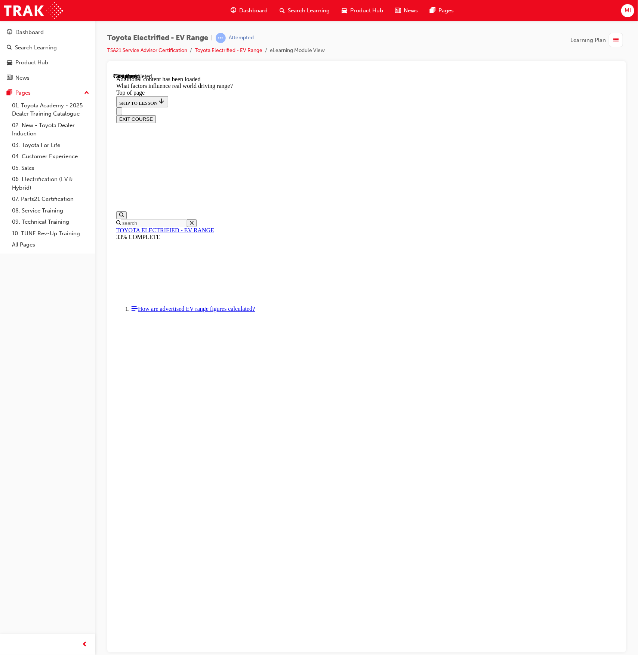
drag, startPoint x: 445, startPoint y: 421, endPoint x: 355, endPoint y: 526, distance: 138.5
drag, startPoint x: 418, startPoint y: 420, endPoint x: 335, endPoint y: 514, distance: 125.8
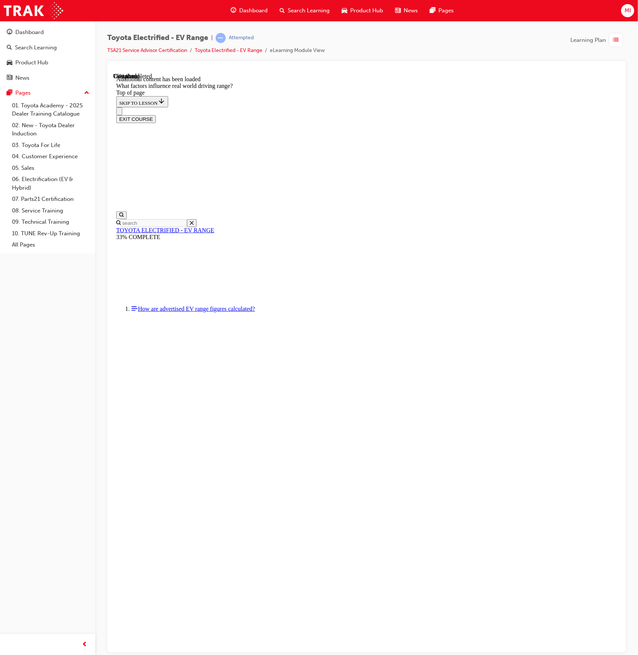
drag, startPoint x: 417, startPoint y: 422, endPoint x: 507, endPoint y: 513, distance: 128.8
drag, startPoint x: 432, startPoint y: 406, endPoint x: 528, endPoint y: 507, distance: 139.6
drag, startPoint x: 405, startPoint y: 423, endPoint x: 339, endPoint y: 503, distance: 104.1
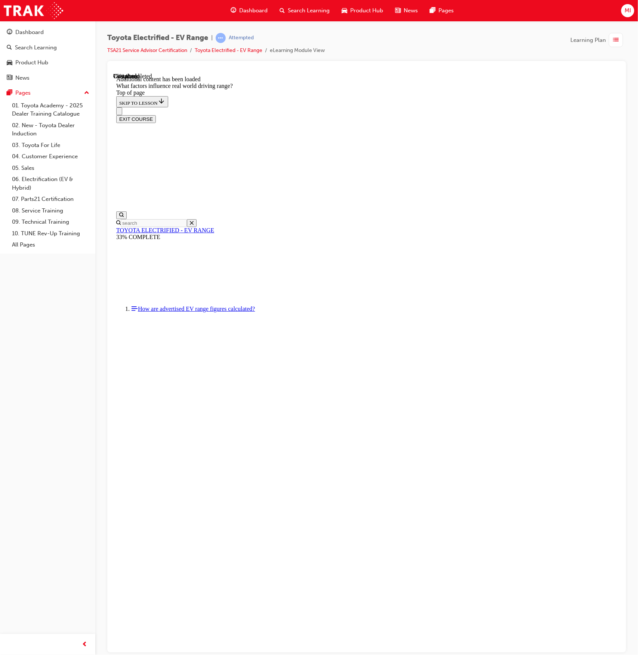
drag, startPoint x: 422, startPoint y: 413, endPoint x: 334, endPoint y: 509, distance: 130.5
drag, startPoint x: 420, startPoint y: 396, endPoint x: 510, endPoint y: 495, distance: 133.9
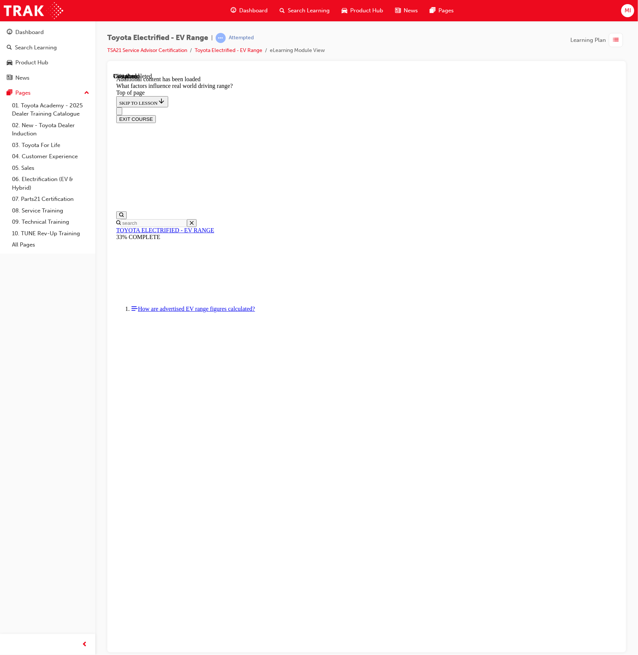
scroll to position [696, 0]
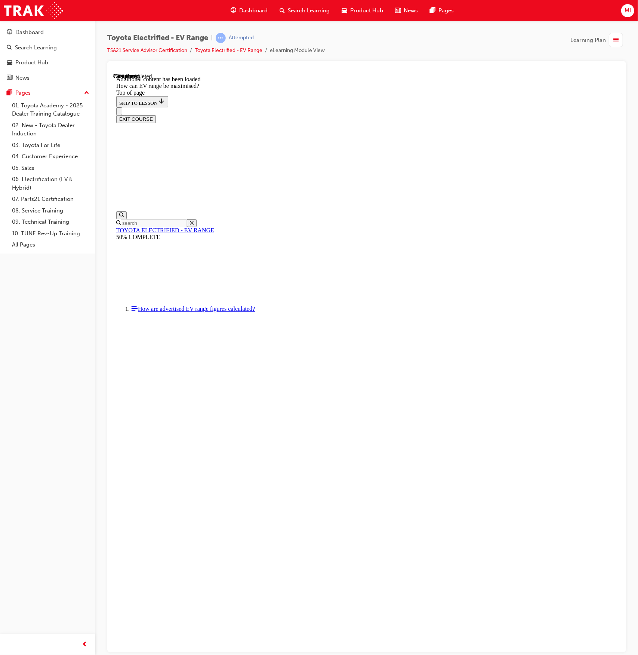
scroll to position [173, 0]
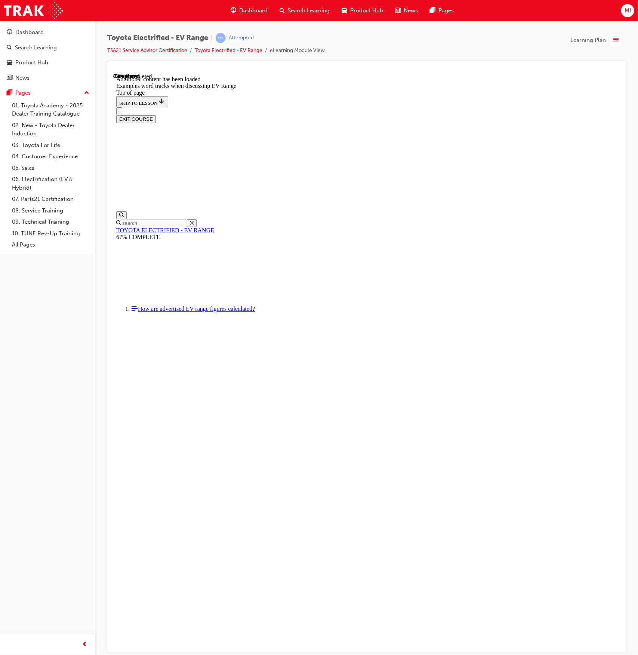
scroll to position [273, 0]
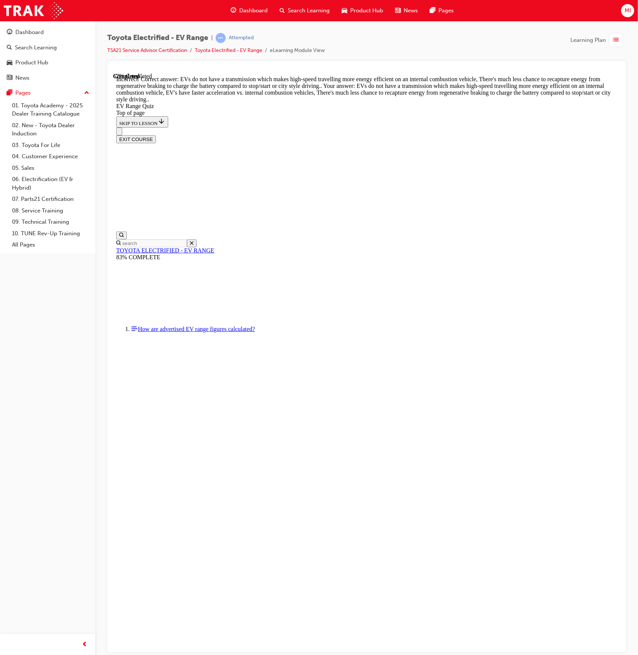
scroll to position [24, 0]
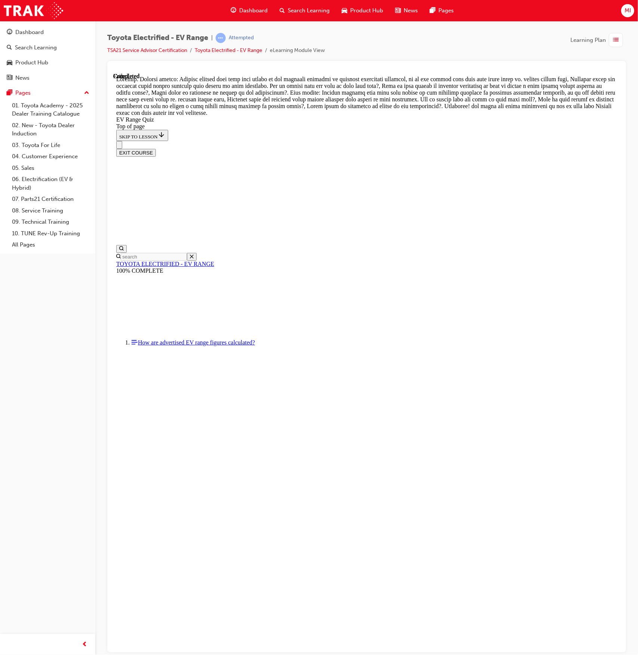
scroll to position [24, 0]
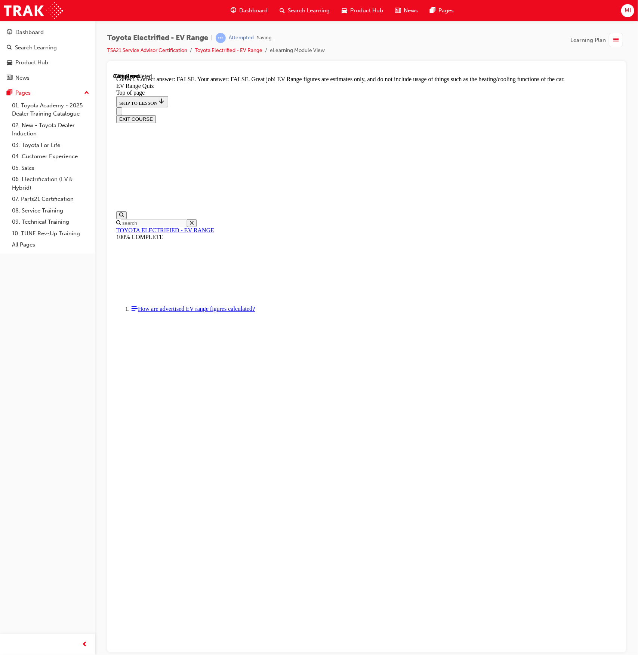
scroll to position [24, 0]
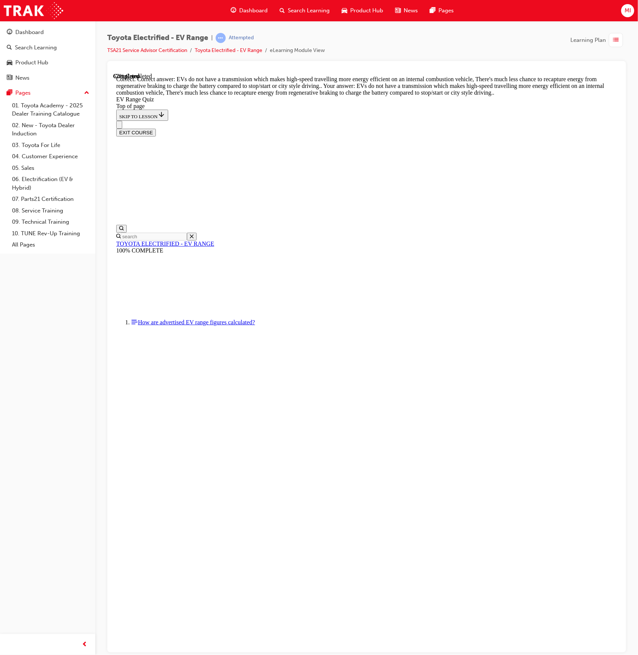
scroll to position [24, 0]
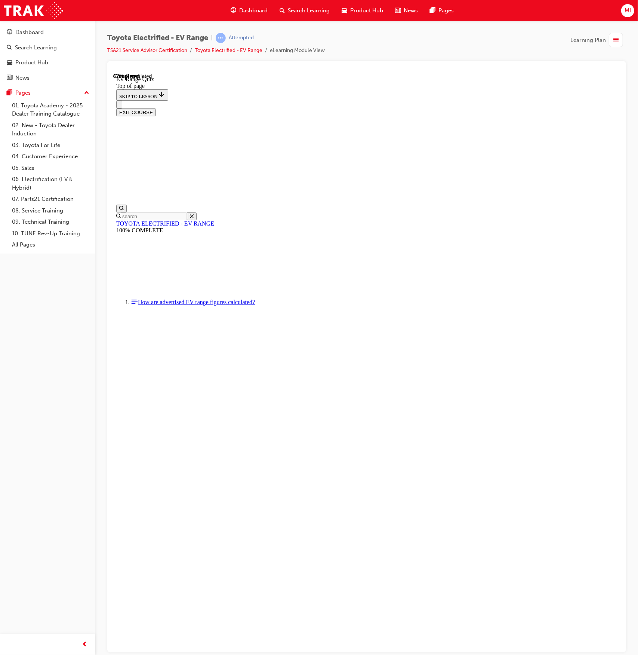
scroll to position [23, 0]
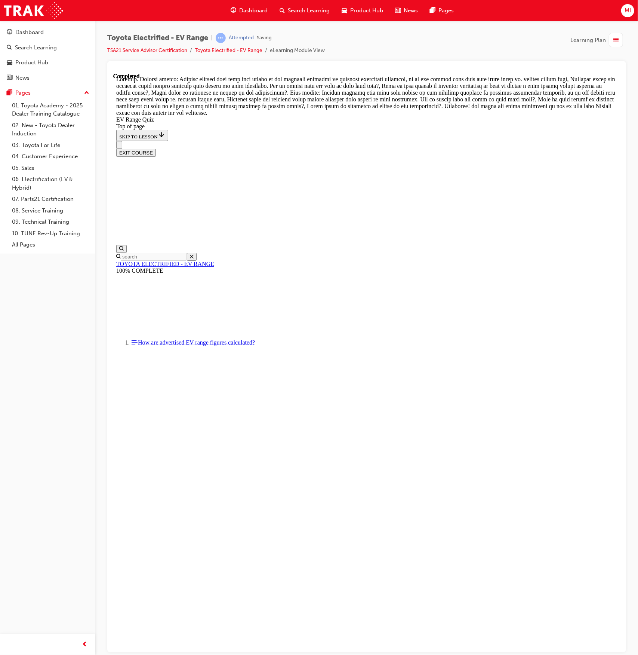
scroll to position [24, 0]
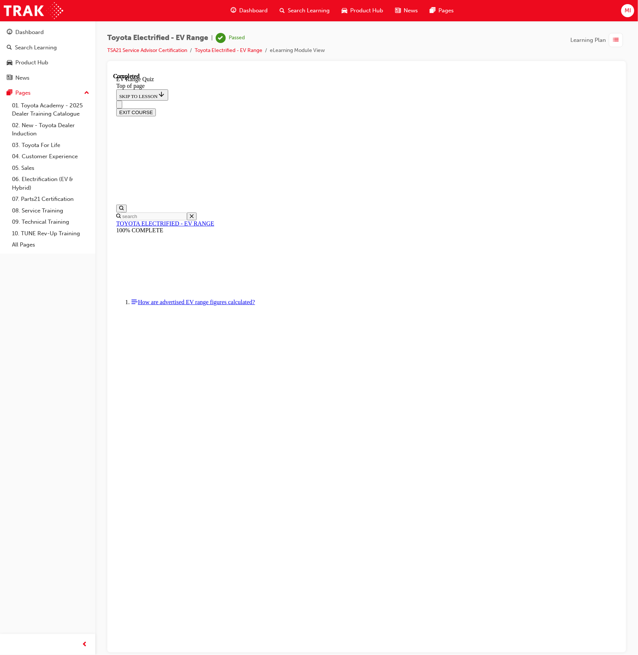
click at [156, 108] on button "EXIT COURSE" at bounding box center [136, 112] width 40 height 8
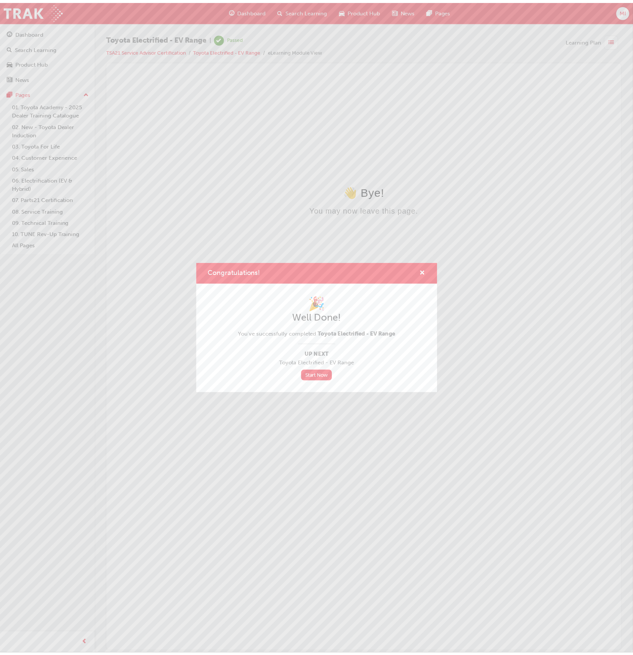
scroll to position [0, 0]
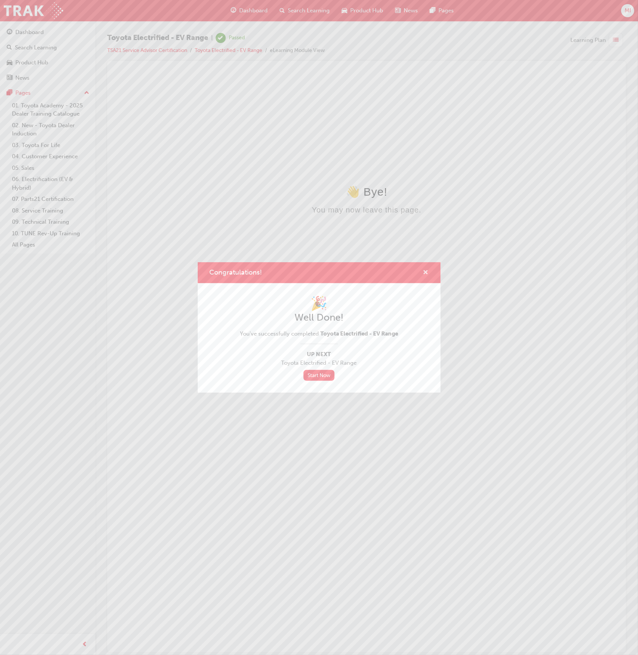
click at [428, 271] on span "cross-icon" at bounding box center [426, 273] width 6 height 7
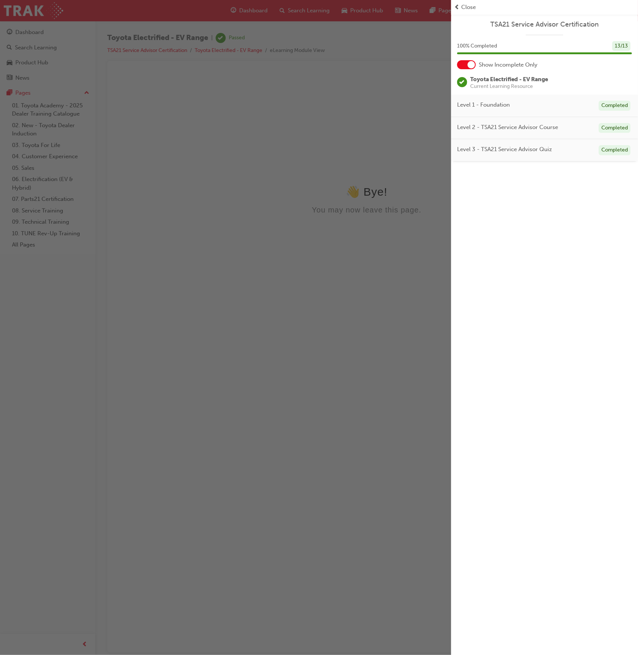
click at [470, 8] on span "Close" at bounding box center [468, 7] width 15 height 9
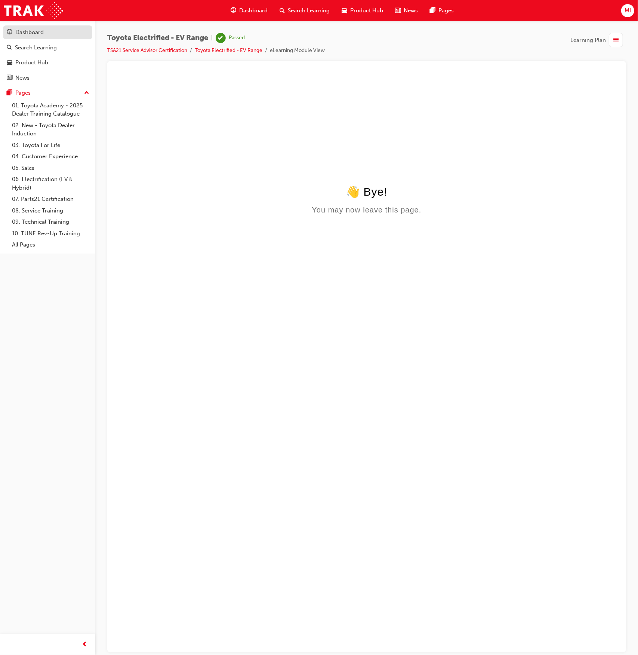
click at [43, 35] on div "Dashboard" at bounding box center [29, 32] width 28 height 9
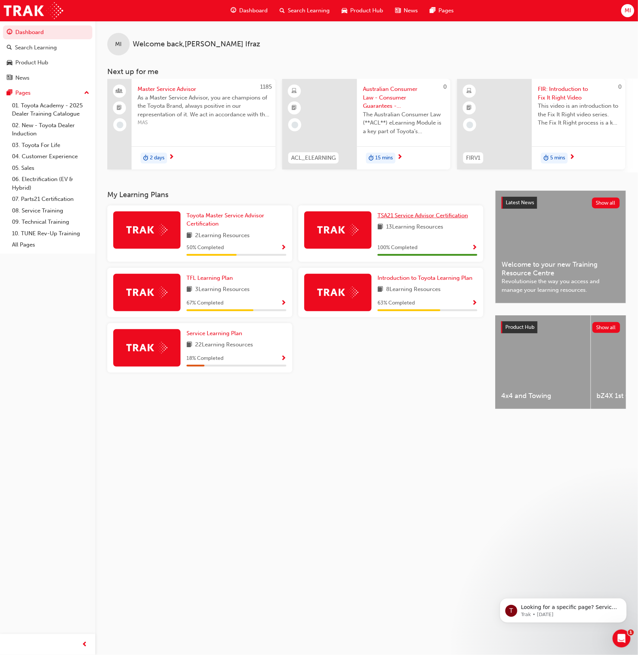
click at [436, 215] on span "TSA21 Service Advisor Certification" at bounding box center [423, 215] width 90 height 7
click at [224, 281] on span "TFL Learning Plan" at bounding box center [210, 277] width 46 height 7
click at [244, 222] on link "Toyota Master Service Advisor Certification" at bounding box center [237, 219] width 100 height 17
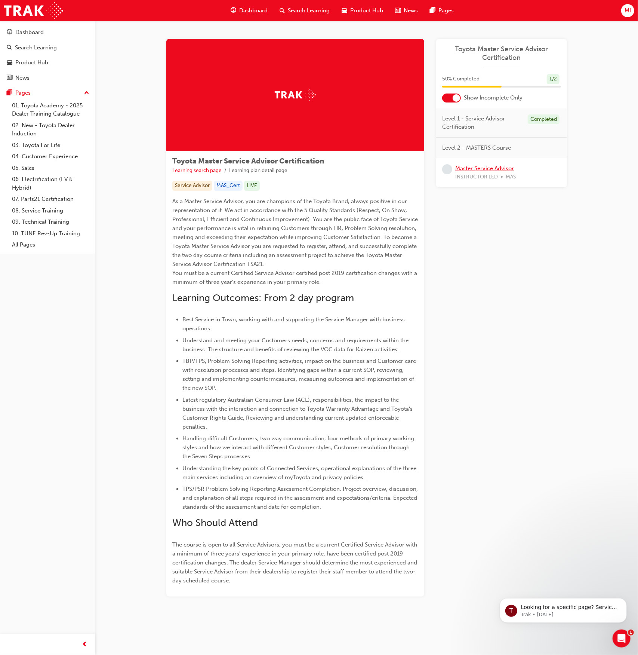
click at [503, 166] on link "Master Service Advisor" at bounding box center [484, 168] width 59 height 7
click at [22, 34] on div "Dashboard" at bounding box center [29, 32] width 28 height 9
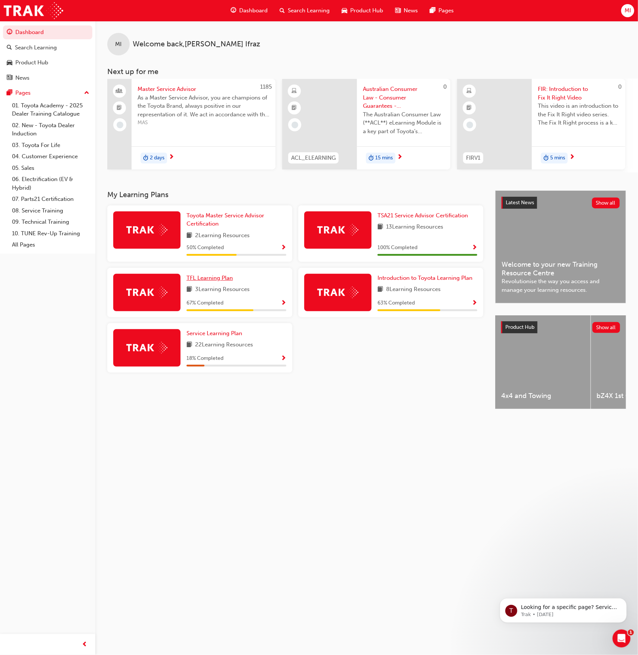
click at [217, 281] on span "TFL Learning Plan" at bounding box center [210, 277] width 46 height 7
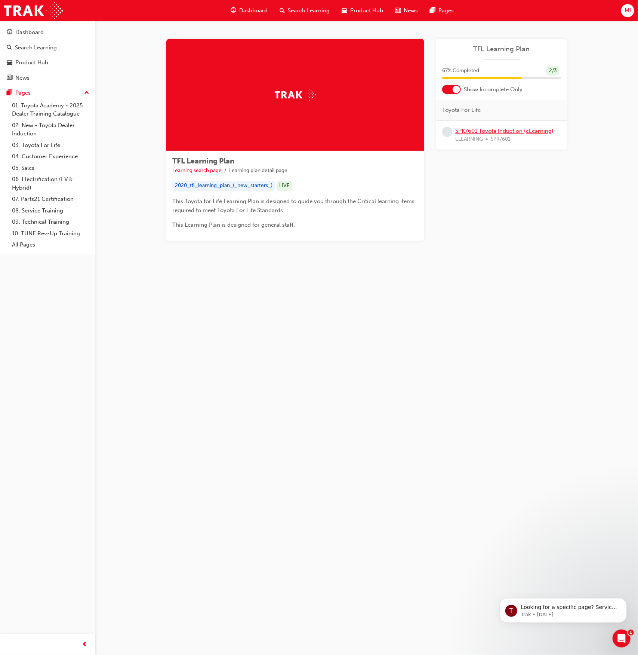
click at [506, 132] on link "SPK7601 Toyota Induction (eLearning)" at bounding box center [504, 131] width 98 height 7
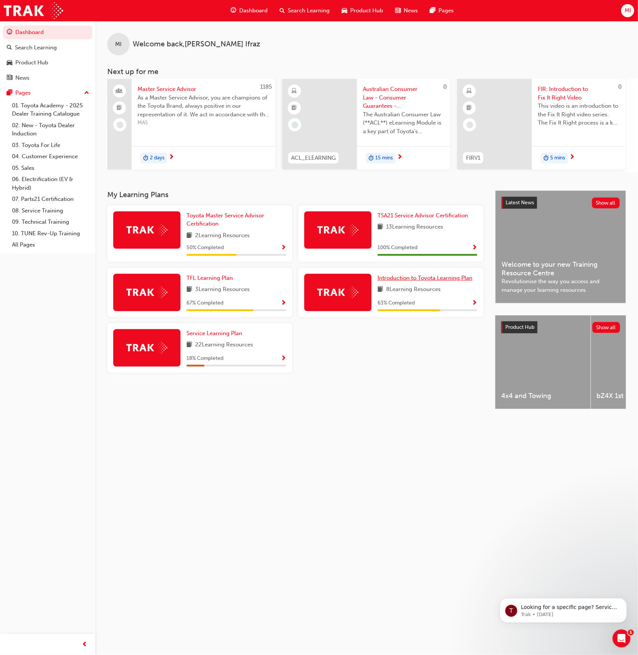
click at [414, 280] on span "Introduction to Toyota Learning Plan" at bounding box center [425, 277] width 95 height 7
